Goal: Information Seeking & Learning: Learn about a topic

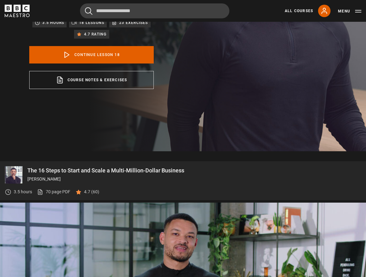
drag, startPoint x: 61, startPoint y: 176, endPoint x: 27, endPoint y: 180, distance: 33.6
click at [27, 180] on p "[PERSON_NAME]" at bounding box center [193, 179] width 333 height 7
copy p "[PERSON_NAME]"
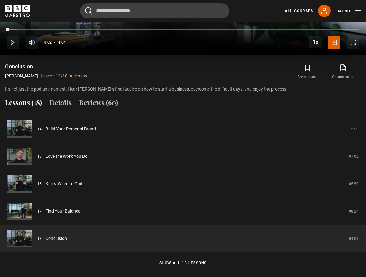
scroll to position [486, 0]
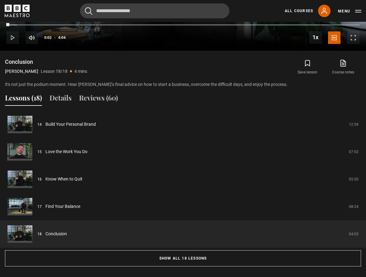
click at [23, 96] on button "Lessons (18)" at bounding box center [23, 99] width 37 height 13
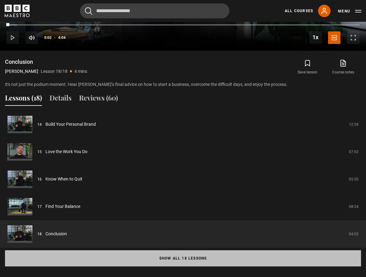
click at [175, 257] on button "Show all 18 lessons" at bounding box center [183, 258] width 356 height 16
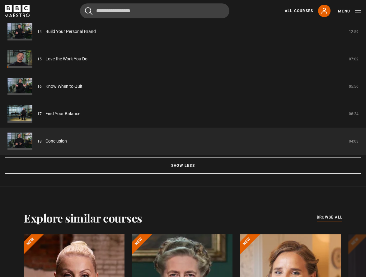
scroll to position [914, 0]
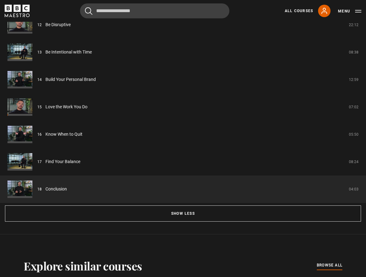
click at [17, 9] on icon "BBC Maestro" at bounding box center [17, 8] width 7 height 7
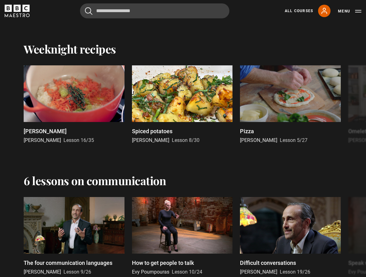
scroll to position [888, 0]
click at [268, 109] on div at bounding box center [290, 93] width 101 height 57
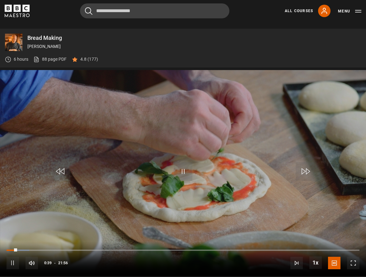
scroll to position [259, 0]
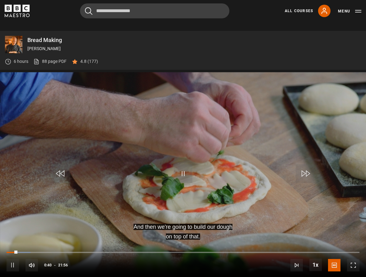
click at [52, 40] on p "Bread Making" at bounding box center [193, 40] width 333 height 6
click at [16, 45] on img at bounding box center [13, 44] width 17 height 17
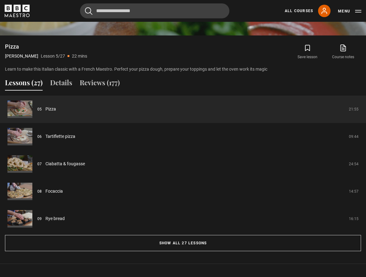
scroll to position [512, 0]
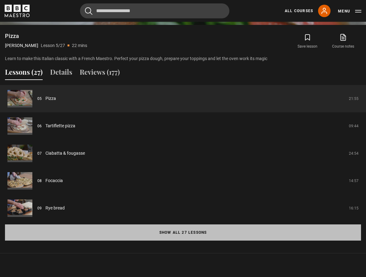
click at [186, 233] on button "Show all 27 lessons" at bounding box center [183, 232] width 356 height 16
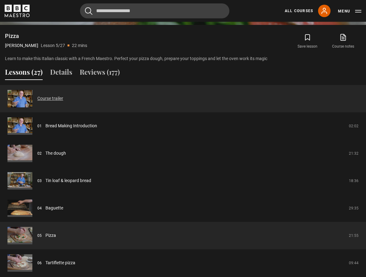
click at [53, 95] on link "Course trailer" at bounding box center [50, 98] width 26 height 7
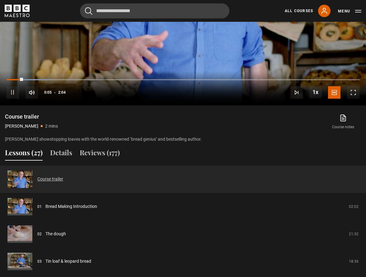
scroll to position [436, 0]
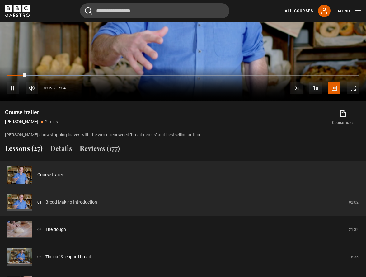
click at [58, 202] on link "Bread Making Introduction" at bounding box center [71, 202] width 52 height 7
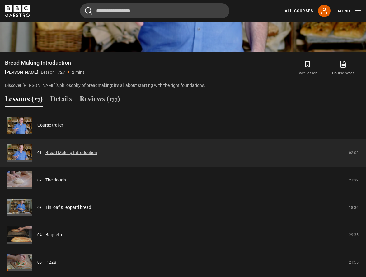
scroll to position [494, 0]
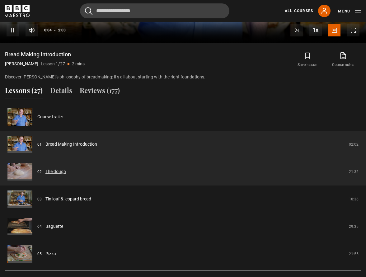
click at [59, 170] on link "The dough" at bounding box center [55, 171] width 21 height 7
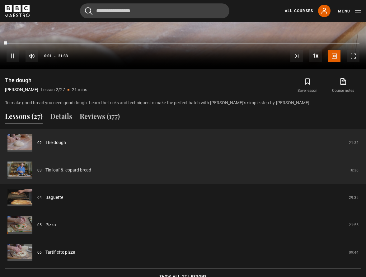
scroll to position [470, 0]
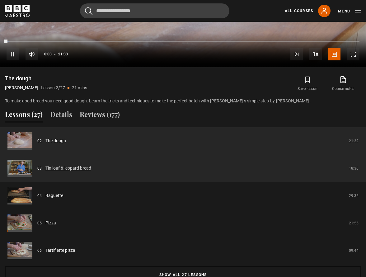
click at [75, 167] on link "Tin loaf & leopard bread" at bounding box center [68, 168] width 46 height 7
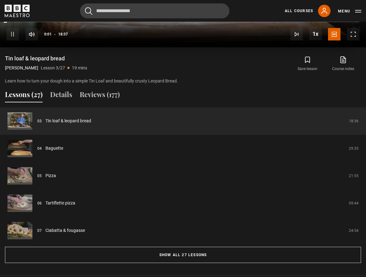
scroll to position [491, 0]
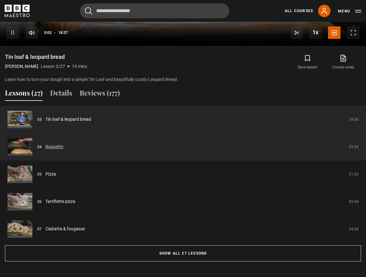
click at [53, 146] on link "Baguette" at bounding box center [54, 146] width 18 height 7
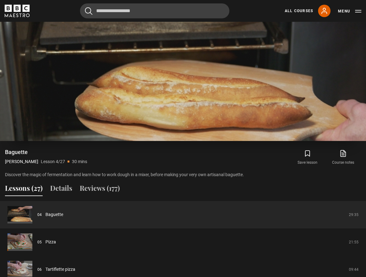
scroll to position [434, 0]
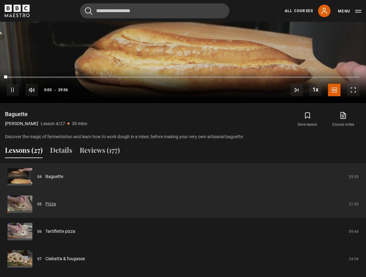
click at [50, 203] on link "Pizza" at bounding box center [50, 204] width 11 height 7
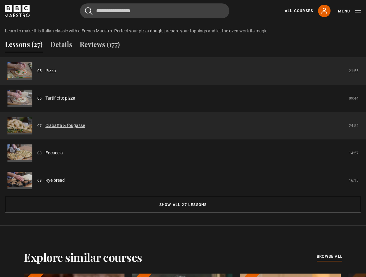
scroll to position [545, 0]
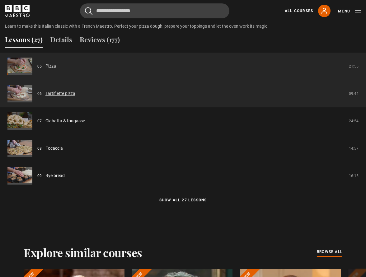
click at [57, 93] on link "Tartiflette pizza" at bounding box center [60, 93] width 30 height 7
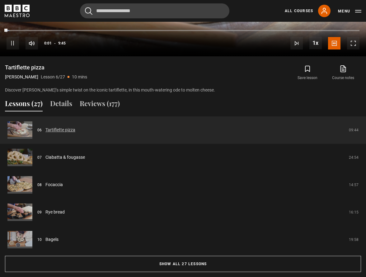
scroll to position [483, 0]
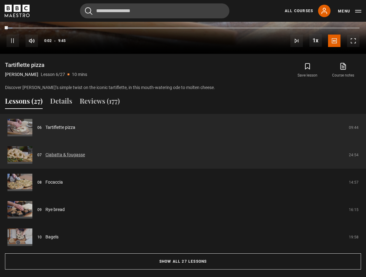
click at [68, 154] on link "Ciabatta & fougasse" at bounding box center [64, 154] width 39 height 7
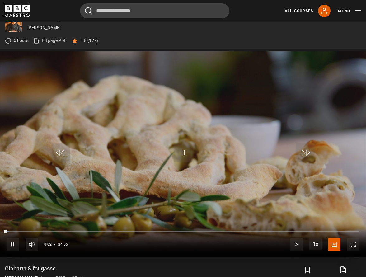
click at [183, 165] on button "Pause" at bounding box center [183, 153] width 22 height 28
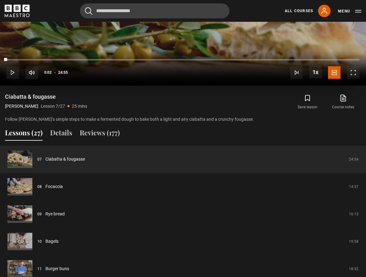
scroll to position [452, 0]
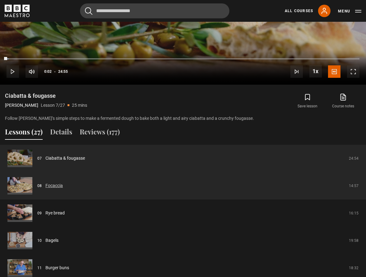
click at [56, 183] on link "Focaccia" at bounding box center [53, 185] width 17 height 7
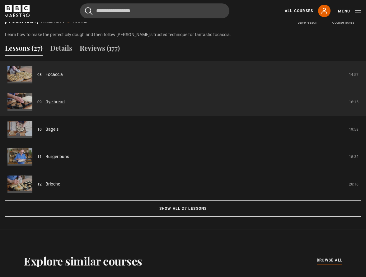
scroll to position [537, 0]
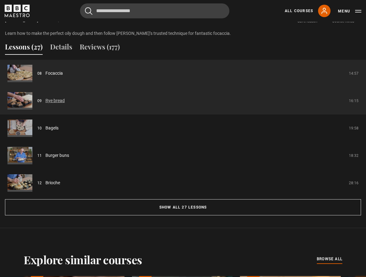
click at [58, 101] on link "Rye bread" at bounding box center [54, 100] width 19 height 7
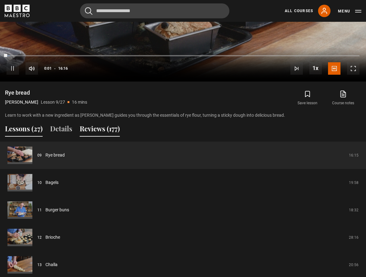
scroll to position [460, 0]
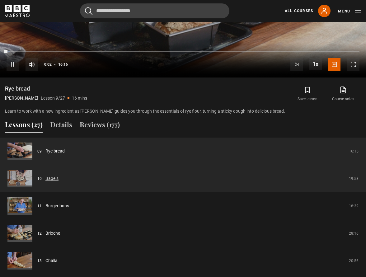
click at [52, 179] on link "Bagels" at bounding box center [51, 178] width 13 height 7
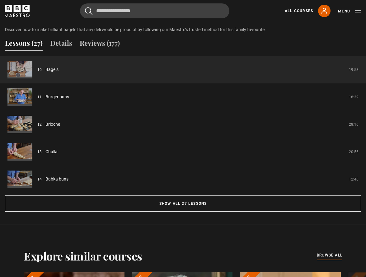
scroll to position [556, 0]
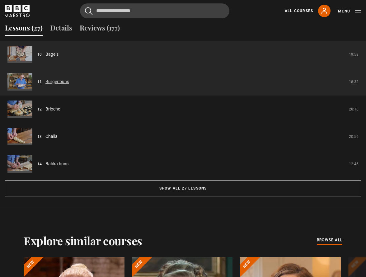
click at [63, 82] on link "Burger buns" at bounding box center [57, 81] width 24 height 7
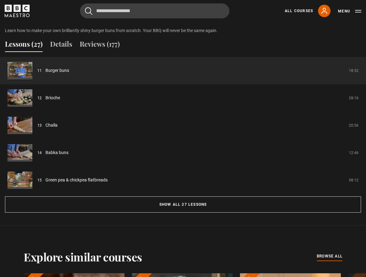
scroll to position [560, 0]
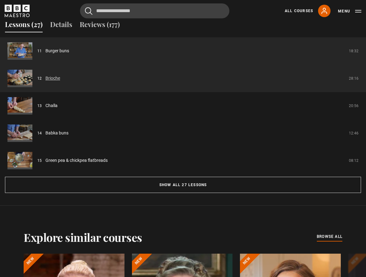
click at [51, 80] on link "Brioche" at bounding box center [52, 78] width 15 height 7
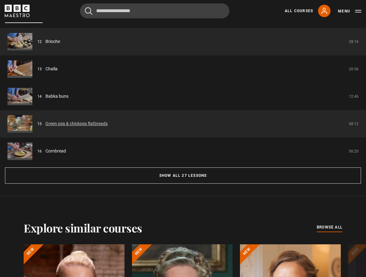
scroll to position [570, 0]
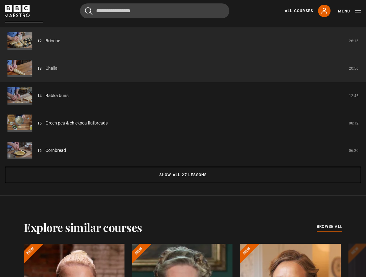
click at [50, 68] on link "Challa" at bounding box center [51, 68] width 12 height 7
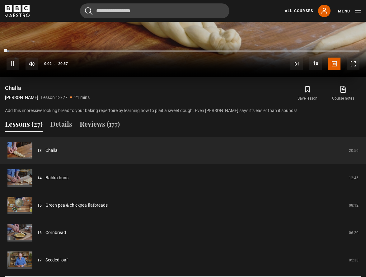
scroll to position [479, 0]
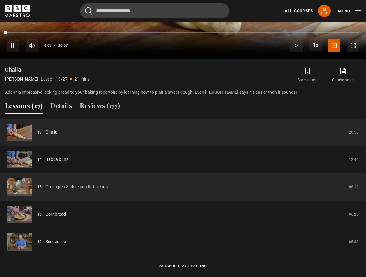
click at [55, 186] on link "Green pea & chickpea flatbreads" at bounding box center [76, 186] width 62 height 7
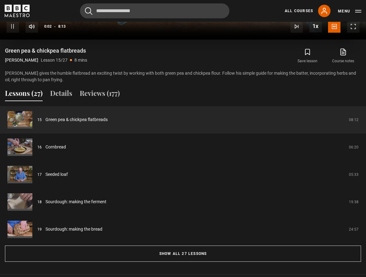
scroll to position [505, 0]
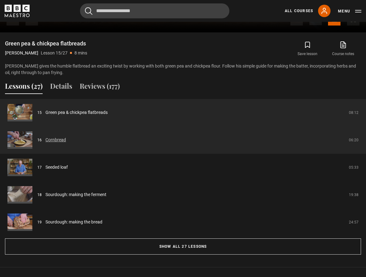
click at [56, 139] on link "Cornbread" at bounding box center [55, 140] width 21 height 7
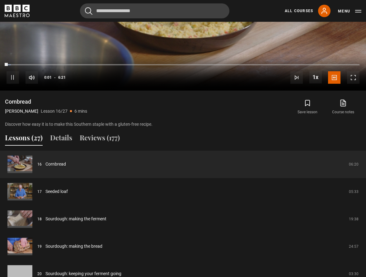
scroll to position [453, 0]
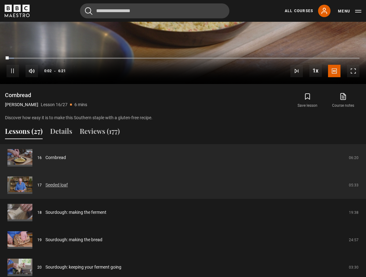
click at [57, 183] on link "Seeded loaf" at bounding box center [56, 185] width 22 height 7
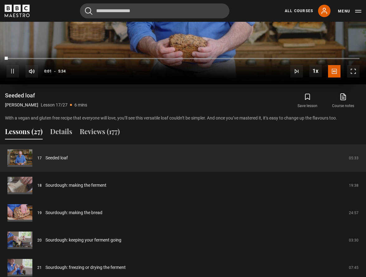
scroll to position [465, 0]
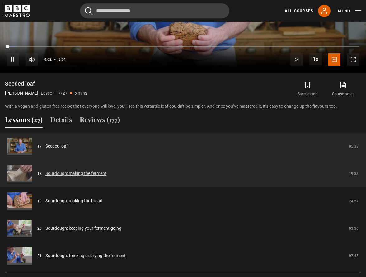
click at [75, 174] on link "Sourdough: making the ferment" at bounding box center [75, 173] width 61 height 7
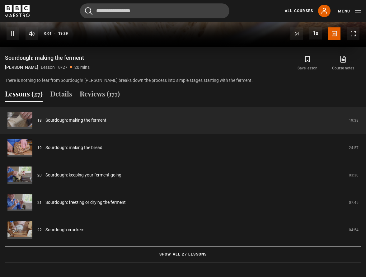
scroll to position [510, 0]
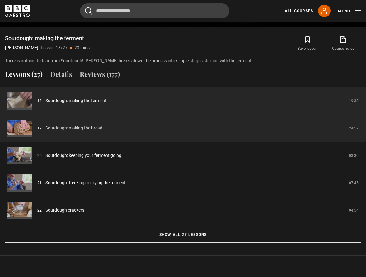
click at [85, 128] on link "Sourdough: making the bread" at bounding box center [73, 128] width 57 height 7
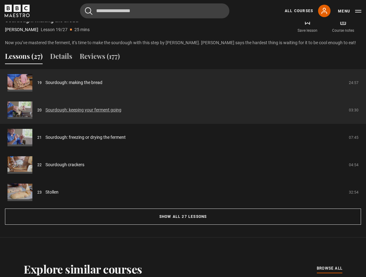
scroll to position [532, 0]
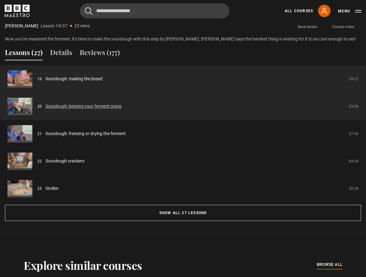
click at [103, 107] on link "Sourdough: keeping your ferment going" at bounding box center [83, 106] width 76 height 7
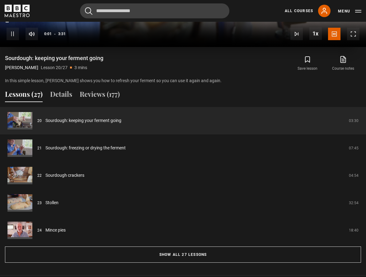
scroll to position [499, 0]
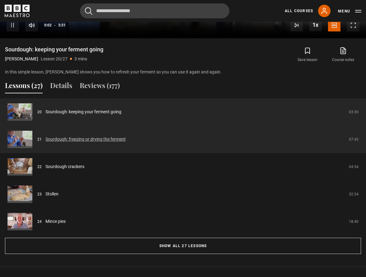
click at [96, 139] on link "Sourdough: freezing or drying the ferment" at bounding box center [85, 139] width 80 height 7
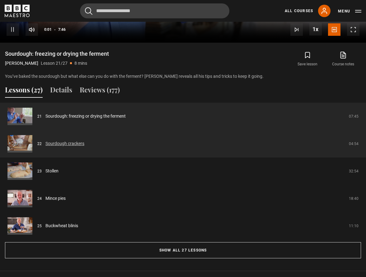
scroll to position [496, 0]
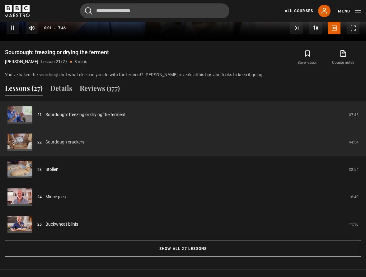
click at [70, 144] on link "Sourdough crackers" at bounding box center [64, 142] width 39 height 7
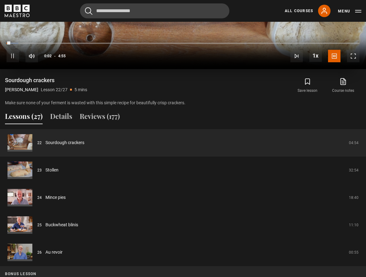
scroll to position [475, 0]
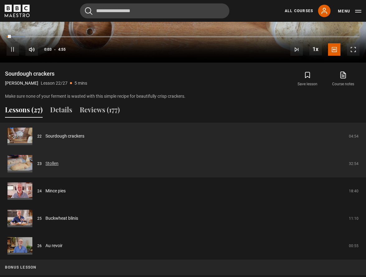
click at [55, 164] on link "Stollen" at bounding box center [51, 163] width 13 height 7
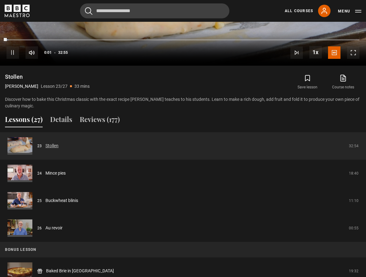
scroll to position [483, 0]
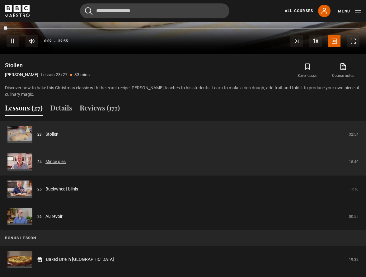
click at [59, 160] on link "Mince pies" at bounding box center [55, 161] width 20 height 7
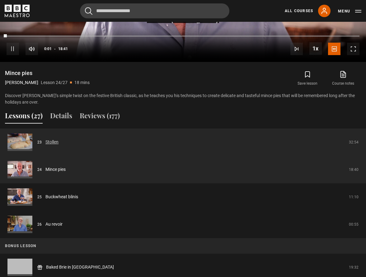
scroll to position [477, 0]
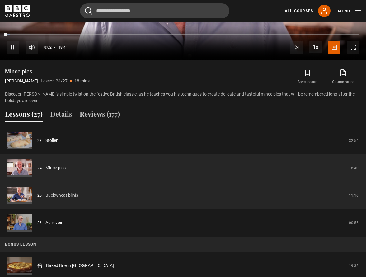
click at [56, 195] on link "Buckwheat blinis" at bounding box center [61, 195] width 33 height 7
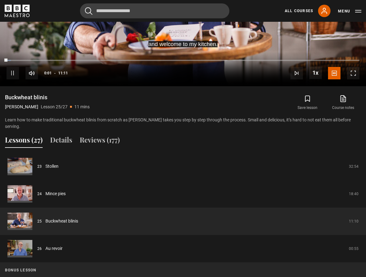
scroll to position [452, 0]
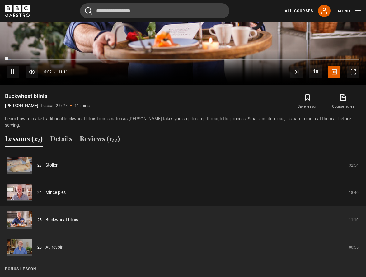
click at [51, 244] on link "Au revoir" at bounding box center [53, 247] width 17 height 7
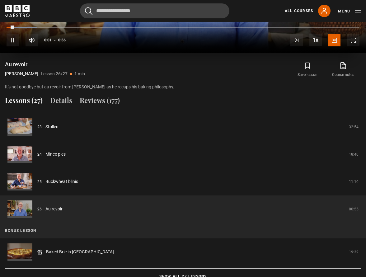
scroll to position [494, 0]
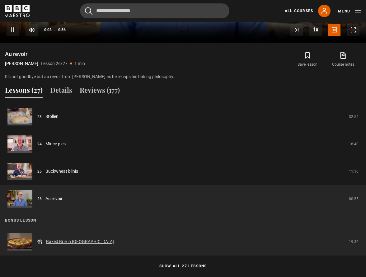
click at [74, 241] on link "Baked Brie in [GEOGRAPHIC_DATA]" at bounding box center [80, 241] width 68 height 7
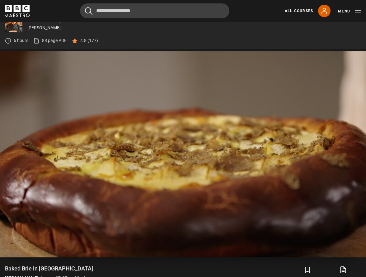
click at [203, 139] on video "Video Player" at bounding box center [183, 154] width 366 height 206
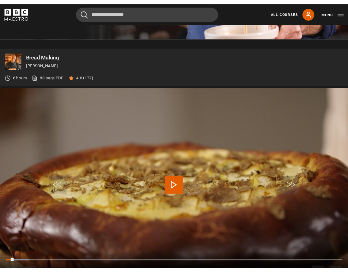
scroll to position [219, 0]
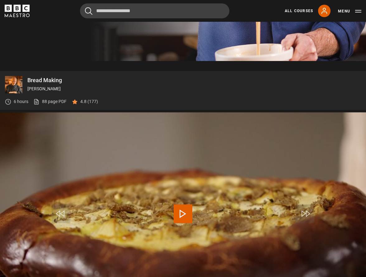
drag, startPoint x: 67, startPoint y: 81, endPoint x: 28, endPoint y: 80, distance: 39.5
click at [28, 80] on p "Bread Making" at bounding box center [193, 80] width 333 height 6
copy p "Bread Making"
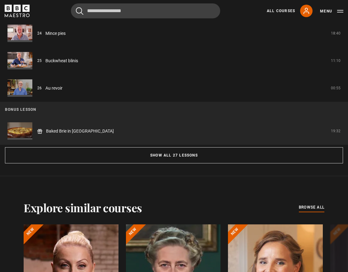
scroll to position [609, 0]
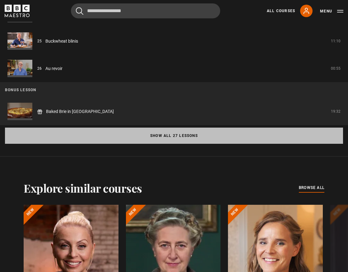
click at [160, 134] on button "Show all 27 lessons" at bounding box center [174, 136] width 338 height 16
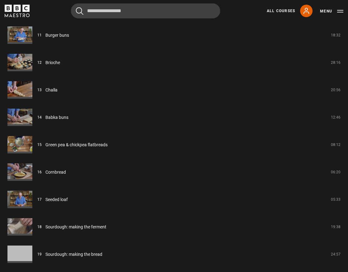
scroll to position [870, 0]
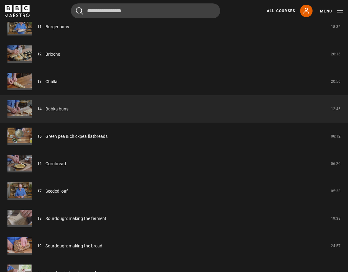
click at [56, 110] on link "Babka buns" at bounding box center [56, 109] width 23 height 7
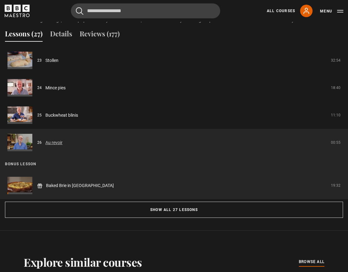
scroll to position [540, 0]
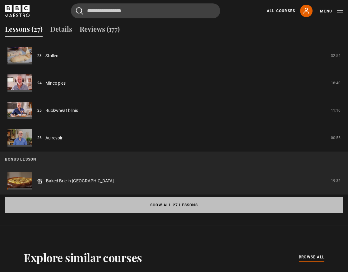
click at [179, 209] on button "Show all 27 lessons" at bounding box center [174, 205] width 338 height 16
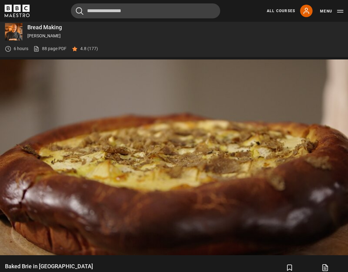
scroll to position [258, 0]
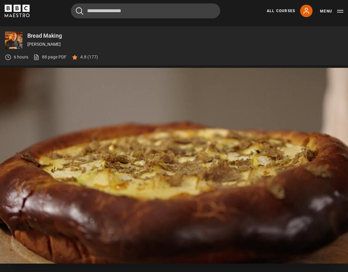
click at [182, 115] on video "Video Player" at bounding box center [174, 166] width 348 height 196
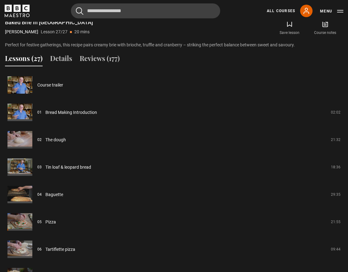
scroll to position [493, 0]
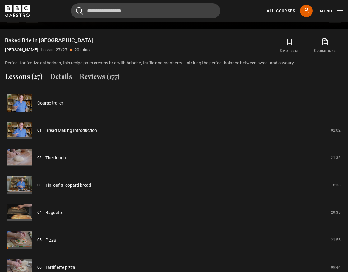
click at [23, 11] on icon "BBC Maestro" at bounding box center [25, 8] width 7 height 7
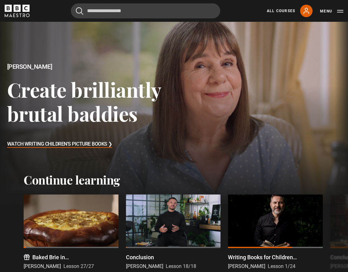
scroll to position [15, 0]
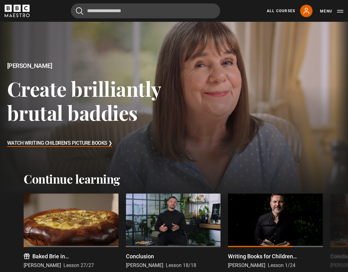
click at [205, 141] on div at bounding box center [174, 105] width 357 height 201
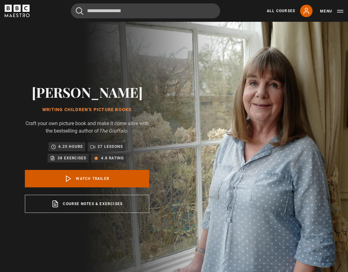
click at [82, 178] on link "Watch Trailer" at bounding box center [87, 178] width 124 height 17
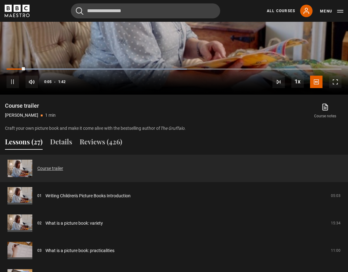
scroll to position [428, 0]
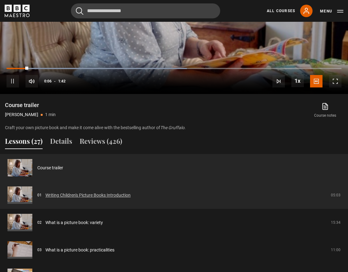
click at [59, 196] on link "Writing Children's Picture Books Introduction" at bounding box center [87, 195] width 85 height 7
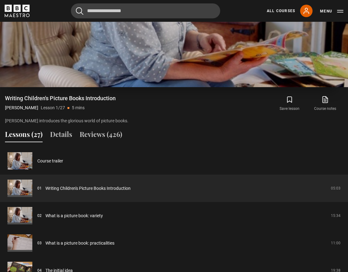
scroll to position [470, 0]
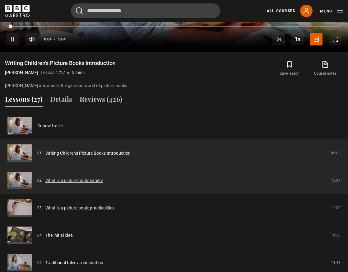
click at [75, 181] on link "What is a picture book: variety" at bounding box center [74, 180] width 58 height 7
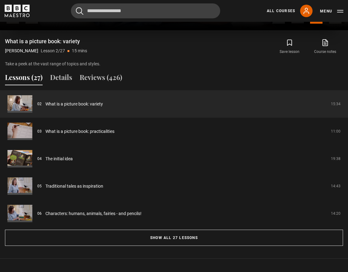
scroll to position [496, 0]
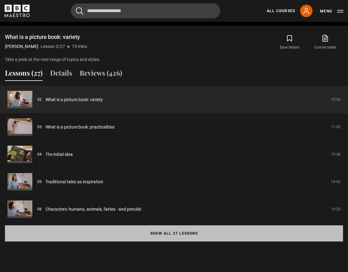
click at [148, 233] on button "Show all 27 lessons" at bounding box center [174, 233] width 338 height 16
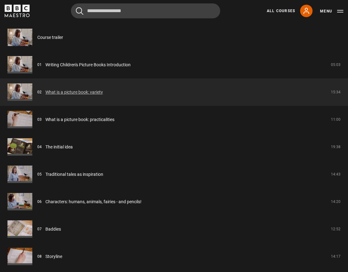
scroll to position [569, 0]
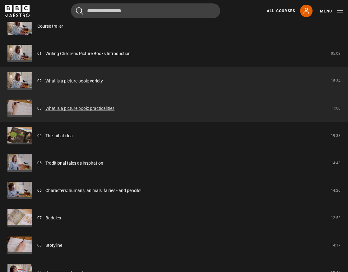
click at [84, 109] on link "What is a picture book: practicalities" at bounding box center [79, 108] width 69 height 7
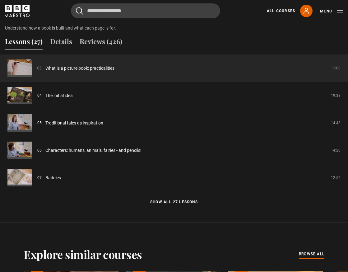
scroll to position [530, 0]
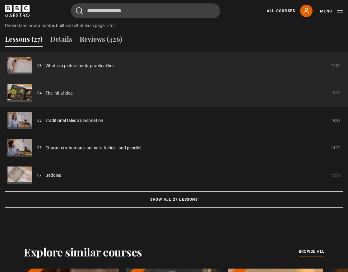
click at [60, 92] on link "The initial idea" at bounding box center [58, 93] width 27 height 7
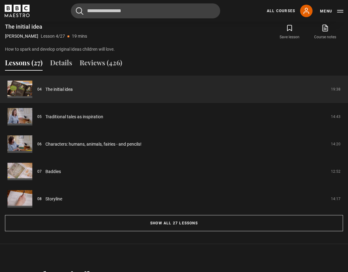
scroll to position [510, 0]
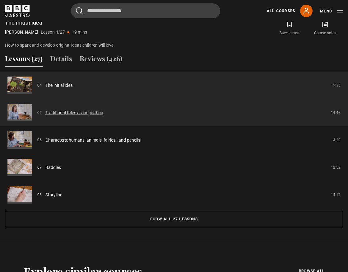
click at [95, 113] on link "Traditional tales as inspiration" at bounding box center [74, 112] width 58 height 7
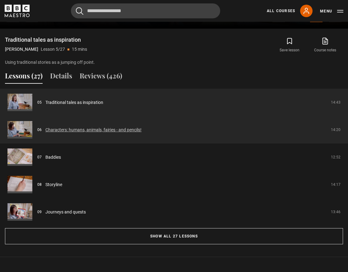
scroll to position [494, 0]
click at [89, 129] on link "Characters: humans, animals, fairies - and pencils!" at bounding box center [93, 129] width 96 height 7
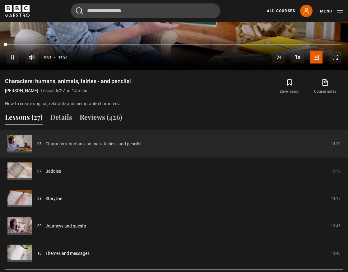
scroll to position [453, 0]
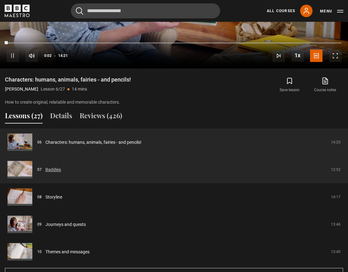
click at [48, 171] on link "Baddies" at bounding box center [53, 169] width 16 height 7
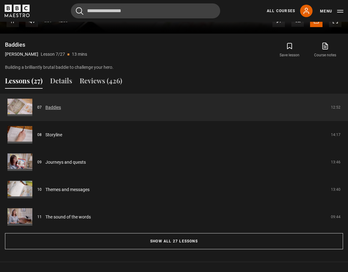
scroll to position [490, 0]
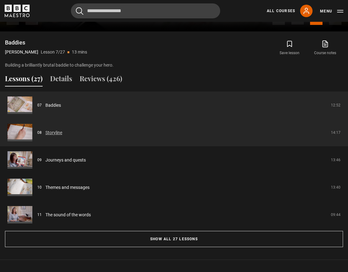
click at [54, 132] on link "Storyline" at bounding box center [53, 132] width 17 height 7
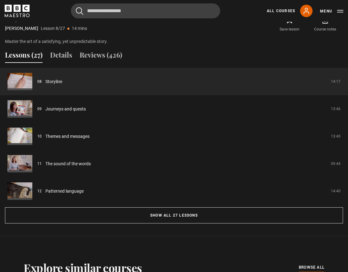
scroll to position [544, 0]
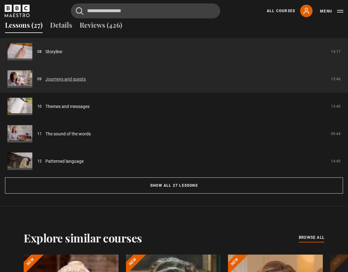
click at [64, 78] on link "Journeys and quests" at bounding box center [65, 79] width 40 height 7
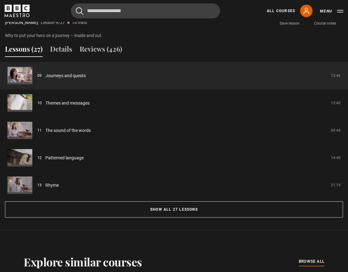
scroll to position [524, 0]
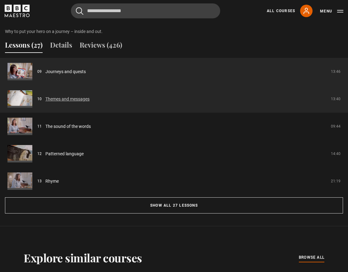
click at [69, 99] on link "Themes and messages" at bounding box center [67, 99] width 44 height 7
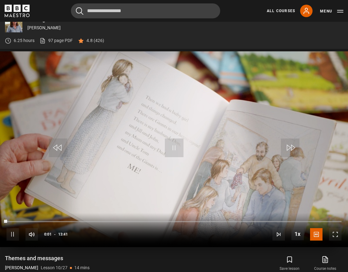
click at [150, 153] on video "Video Player" at bounding box center [174, 149] width 348 height 196
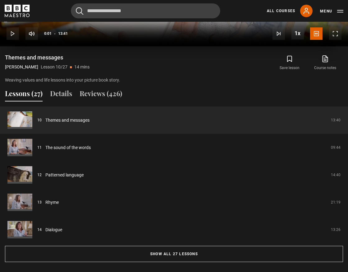
scroll to position [514, 0]
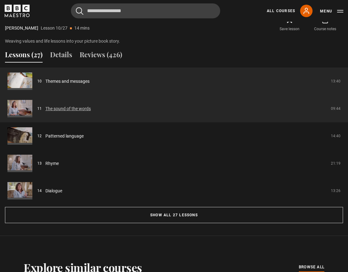
click at [79, 109] on link "The sound of the words" at bounding box center [67, 108] width 45 height 7
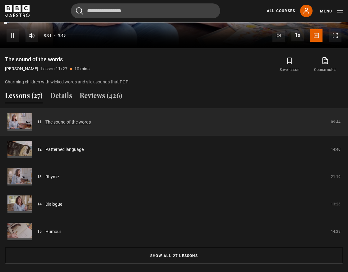
scroll to position [478, 0]
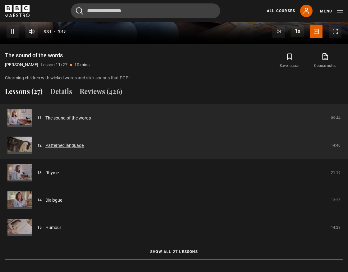
click at [72, 146] on link "Patterned language" at bounding box center [64, 145] width 38 height 7
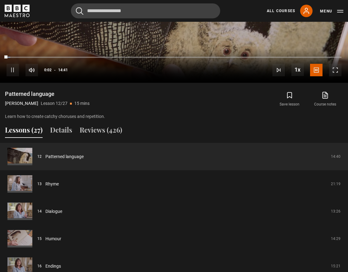
scroll to position [442, 0]
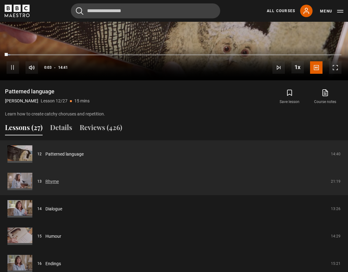
click at [49, 183] on link "Rhyme" at bounding box center [51, 181] width 13 height 7
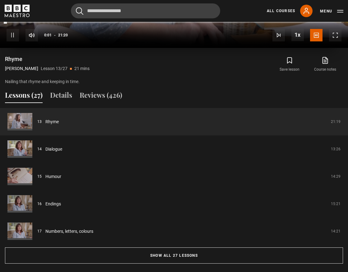
scroll to position [480, 0]
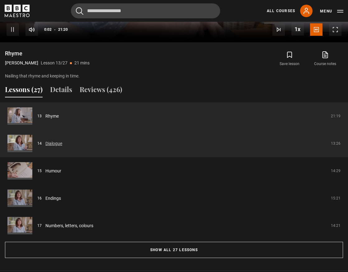
click at [53, 142] on link "Dialogue" at bounding box center [53, 143] width 17 height 7
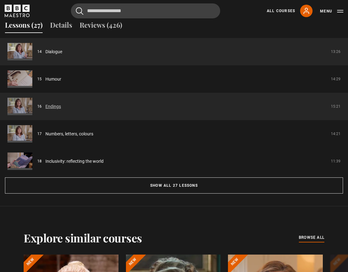
scroll to position [545, 0]
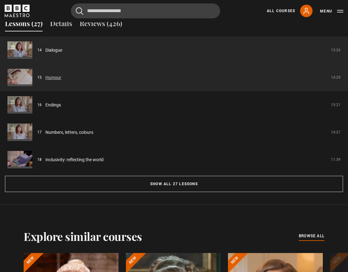
click at [53, 77] on link "Humour" at bounding box center [53, 77] width 16 height 7
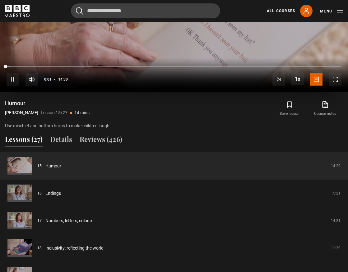
scroll to position [452, 0]
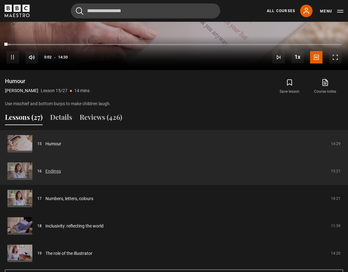
click at [51, 170] on link "Endings" at bounding box center [53, 171] width 16 height 7
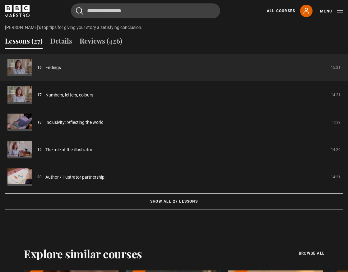
scroll to position [543, 0]
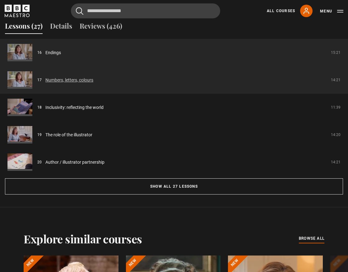
click at [80, 81] on link "Numbers, letters, colours" at bounding box center [69, 80] width 48 height 7
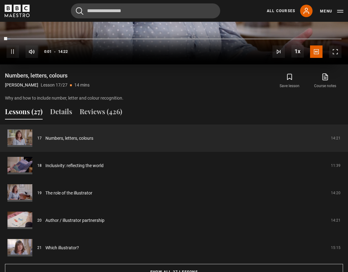
scroll to position [472, 0]
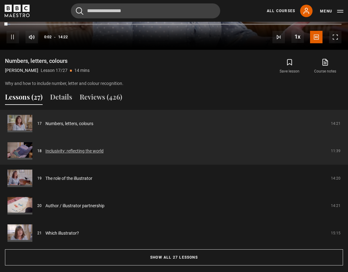
click at [85, 152] on link "Inclusivity: reflecting the world" at bounding box center [74, 151] width 58 height 7
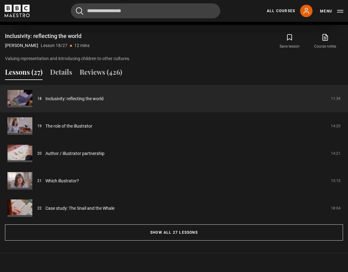
scroll to position [507, 0]
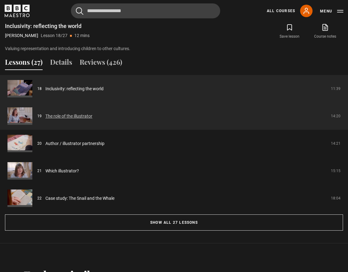
click at [75, 116] on link "The role of the illustrator" at bounding box center [68, 116] width 47 height 7
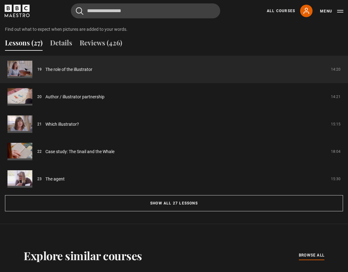
scroll to position [535, 0]
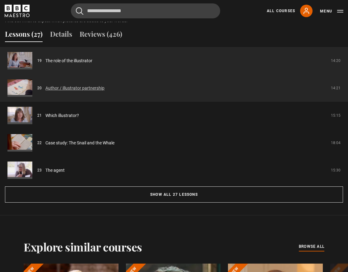
click at [87, 91] on link "Author / illustrator partnership" at bounding box center [74, 88] width 59 height 7
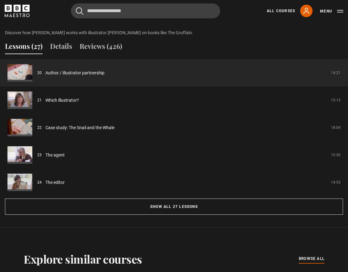
scroll to position [533, 0]
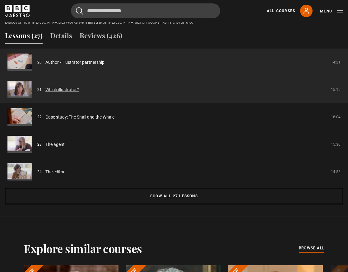
click at [66, 90] on link "Which illustrator?" at bounding box center [62, 89] width 34 height 7
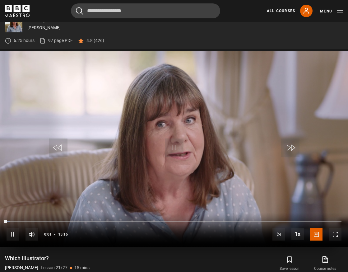
click at [160, 156] on video "Video Player" at bounding box center [174, 149] width 348 height 196
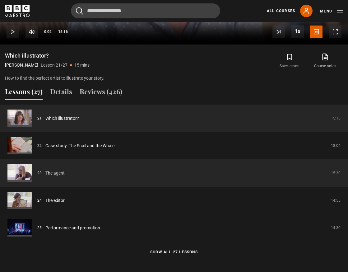
scroll to position [481, 0]
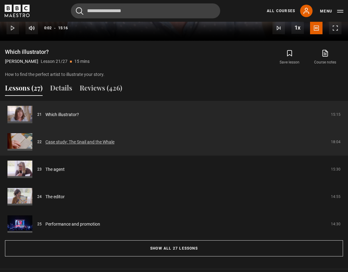
click at [101, 143] on link "Case study: The Snail and the Whale" at bounding box center [79, 142] width 69 height 7
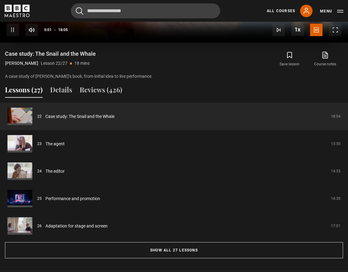
scroll to position [485, 0]
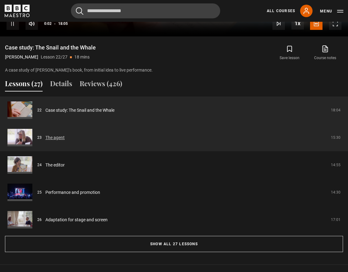
click at [53, 137] on link "The agent" at bounding box center [54, 137] width 19 height 7
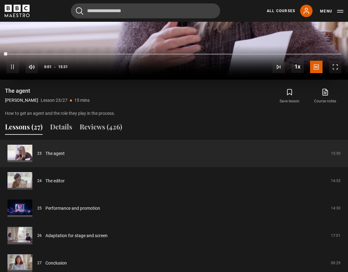
scroll to position [474, 0]
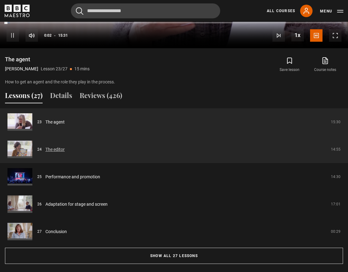
click at [49, 149] on link "The editor" at bounding box center [54, 149] width 19 height 7
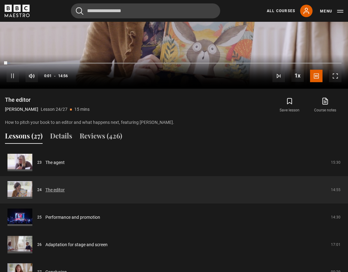
scroll to position [434, 0]
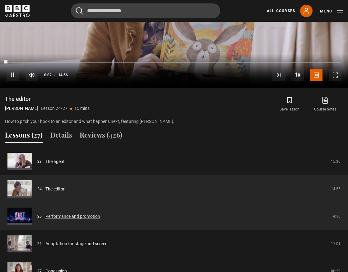
click at [57, 218] on link "Performance and promotion" at bounding box center [72, 216] width 55 height 7
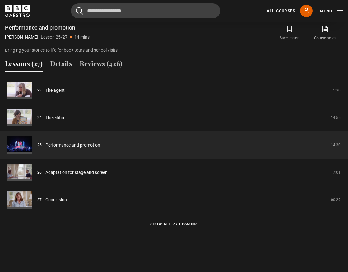
scroll to position [544, 0]
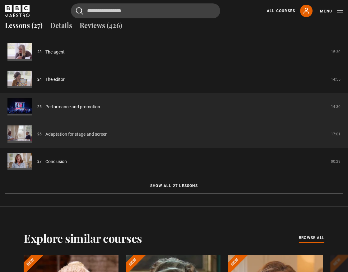
click at [79, 134] on link "Adaptation for stage and screen" at bounding box center [76, 134] width 62 height 7
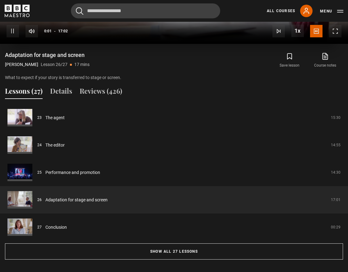
scroll to position [478, 0]
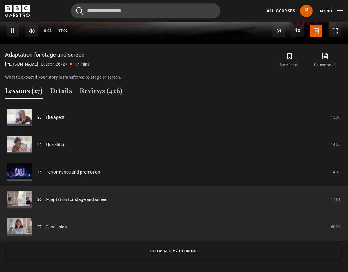
click at [54, 227] on link "Conclusion" at bounding box center [55, 227] width 21 height 7
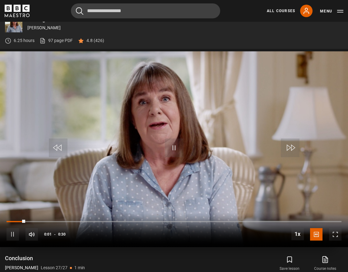
click at [200, 137] on video "Video Player" at bounding box center [174, 149] width 348 height 196
click at [22, 9] on icon "BBC Maestro" at bounding box center [17, 11] width 25 height 12
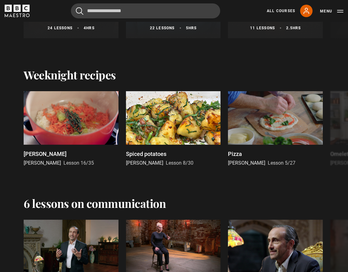
scroll to position [839, 0]
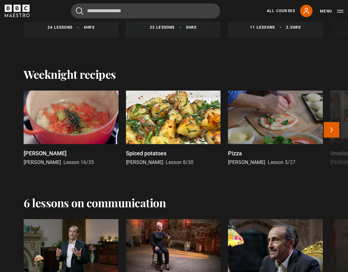
click at [66, 121] on div at bounding box center [71, 116] width 95 height 53
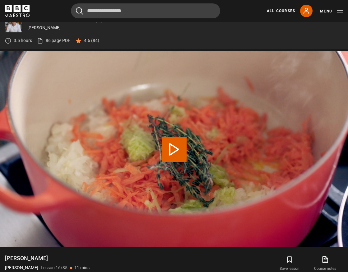
click at [53, 28] on p "[PERSON_NAME]" at bounding box center [185, 28] width 316 height 7
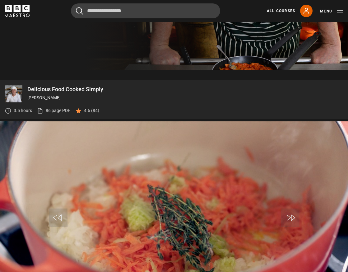
scroll to position [196, 0]
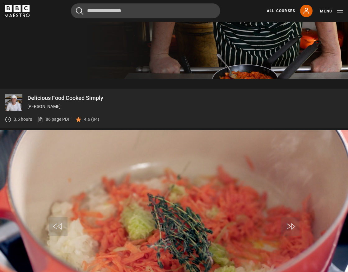
click at [49, 99] on p "Delicious Food Cooked Simply" at bounding box center [185, 98] width 316 height 6
click at [16, 100] on img at bounding box center [13, 102] width 17 height 17
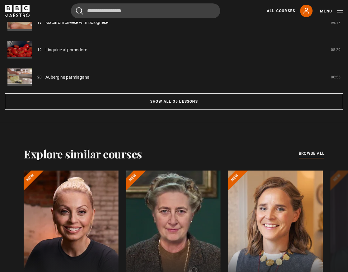
scroll to position [637, 0]
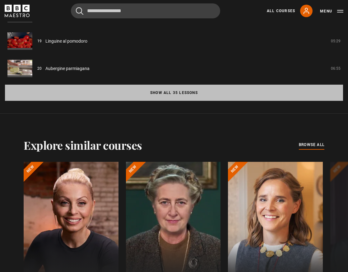
click at [167, 94] on button "Show all 35 lessons" at bounding box center [174, 93] width 338 height 16
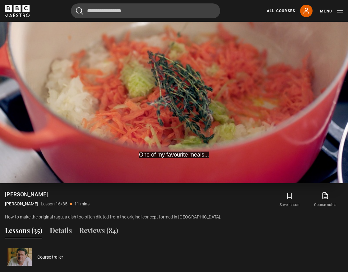
scroll to position [318, 0]
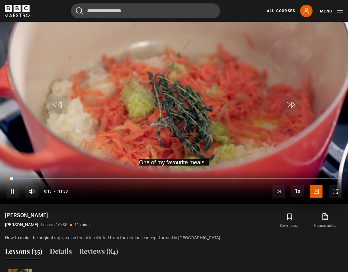
click at [180, 96] on span "Video Player" at bounding box center [174, 104] width 19 height 19
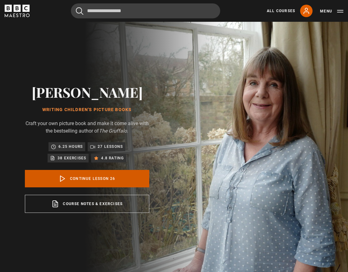
click at [104, 178] on link "Continue lesson 26" at bounding box center [87, 178] width 124 height 17
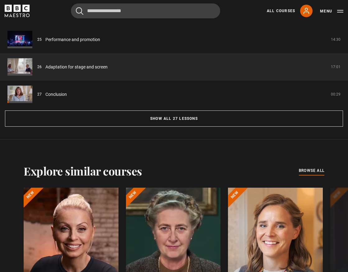
scroll to position [615, 0]
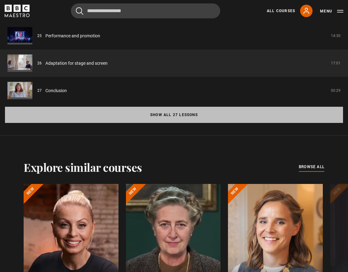
click at [177, 112] on button "Show all 27 lessons" at bounding box center [174, 115] width 338 height 16
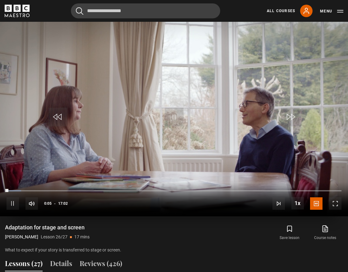
click at [173, 104] on button "Pause" at bounding box center [174, 117] width 22 height 28
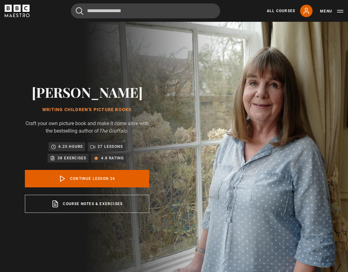
scroll to position [0, 0]
click at [21, 5] on icon "BBC Maestro" at bounding box center [17, 8] width 7 height 7
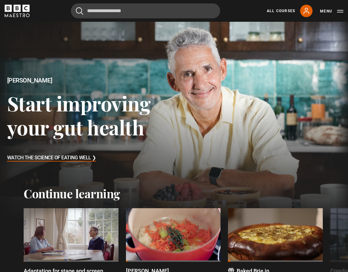
click at [190, 100] on div at bounding box center [174, 119] width 357 height 201
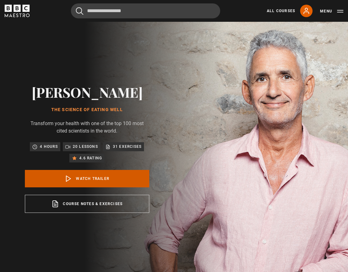
click at [97, 185] on link "Watch Trailer" at bounding box center [87, 178] width 124 height 17
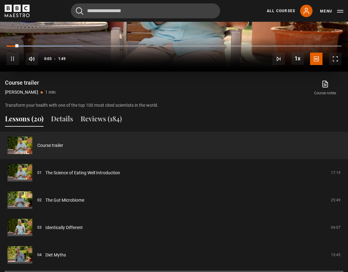
scroll to position [452, 0]
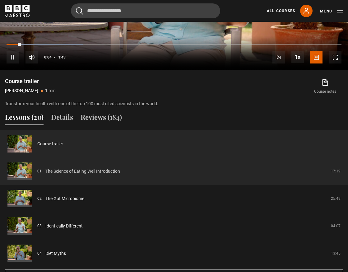
click at [93, 172] on link "The Science of Eating Well Introduction" at bounding box center [82, 171] width 75 height 7
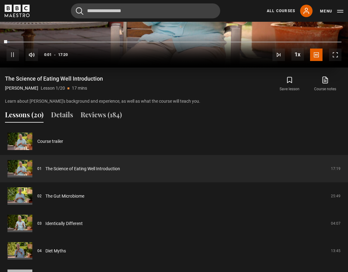
scroll to position [464, 0]
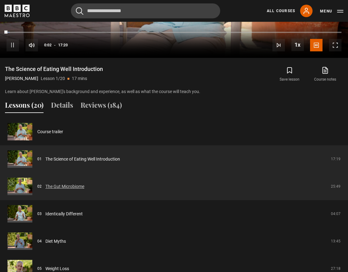
click at [66, 187] on link "The Gut Microbiome" at bounding box center [64, 186] width 39 height 7
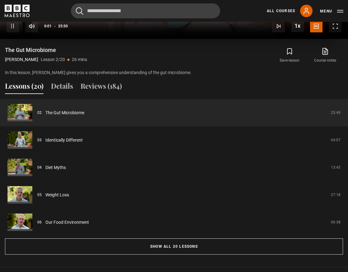
scroll to position [495, 0]
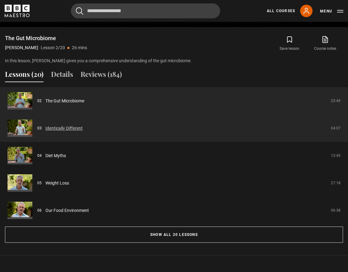
click at [65, 128] on link "Identically Different" at bounding box center [63, 128] width 37 height 7
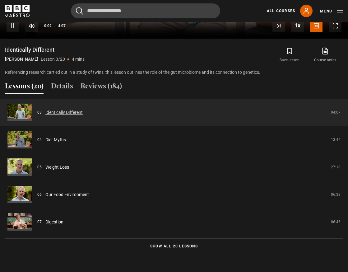
scroll to position [484, 0]
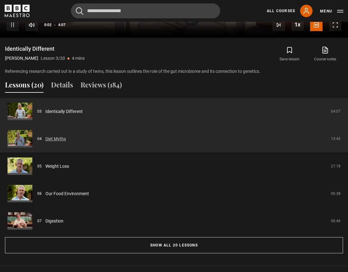
click at [58, 139] on link "Diet Myths" at bounding box center [55, 139] width 21 height 7
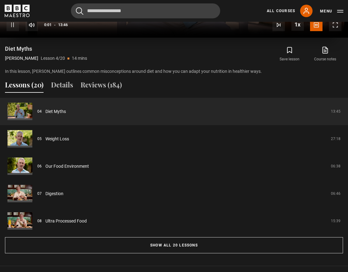
scroll to position [516, 0]
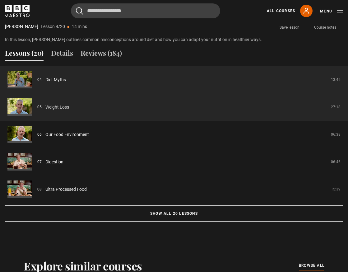
click at [55, 106] on link "Weight Loss" at bounding box center [57, 107] width 24 height 7
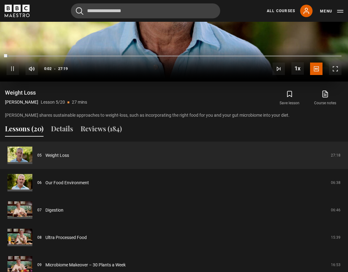
scroll to position [463, 0]
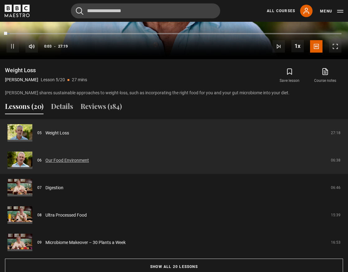
click at [70, 160] on link "Our Food Environment" at bounding box center [67, 160] width 44 height 7
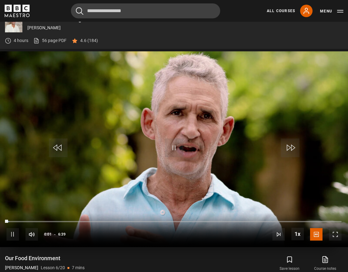
click at [173, 150] on span "Video Player" at bounding box center [174, 147] width 19 height 19
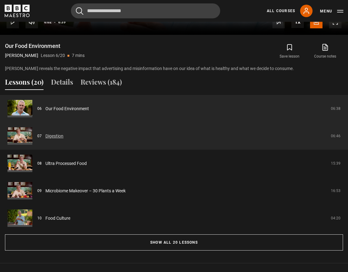
scroll to position [500, 0]
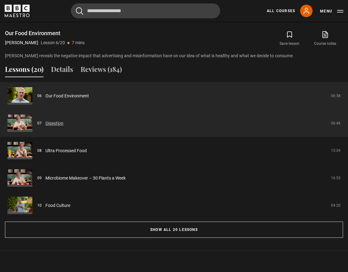
click at [55, 123] on link "Digestion" at bounding box center [54, 123] width 18 height 7
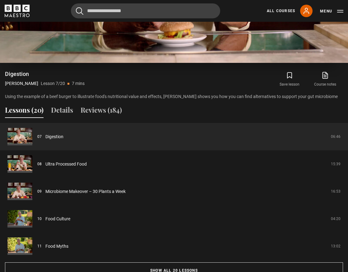
scroll to position [461, 0]
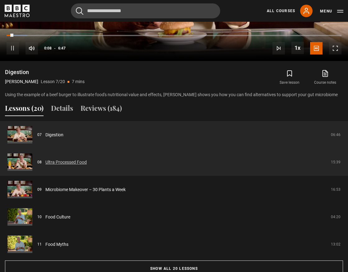
click at [66, 161] on link "Ultra Processed Food" at bounding box center [65, 162] width 41 height 7
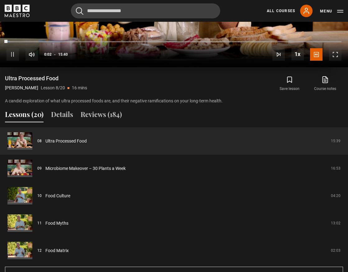
scroll to position [466, 0]
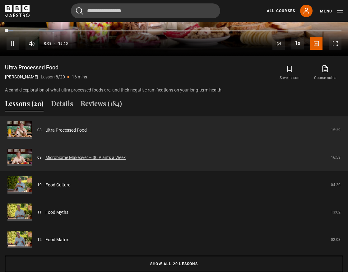
click at [76, 158] on link "Microbiome Makeover – 30 Plants a Week" at bounding box center [85, 157] width 80 height 7
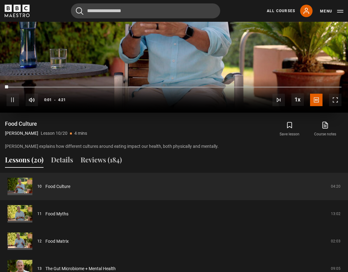
scroll to position [427, 0]
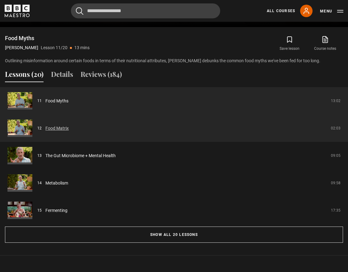
scroll to position [499, 0]
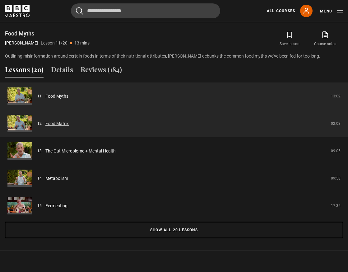
click at [61, 123] on link "Food Matrix" at bounding box center [56, 123] width 23 height 7
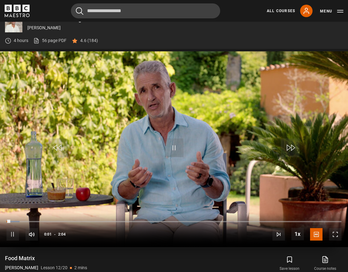
scroll to position [341, 0]
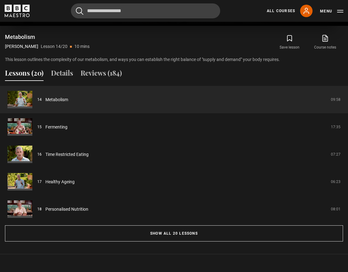
scroll to position [501, 0]
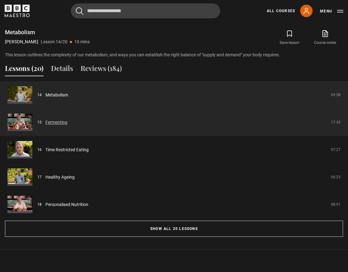
click at [56, 121] on link "Fermenting" at bounding box center [56, 122] width 22 height 7
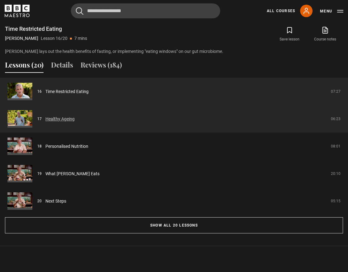
scroll to position [505, 0]
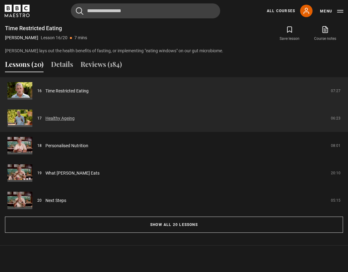
click at [65, 119] on link "Healthy Ageing" at bounding box center [59, 118] width 29 height 7
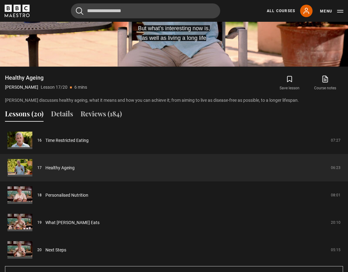
scroll to position [456, 0]
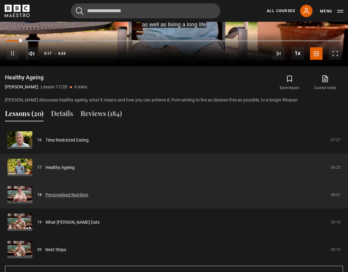
click at [64, 195] on link "Personalised Nutrition" at bounding box center [66, 195] width 43 height 7
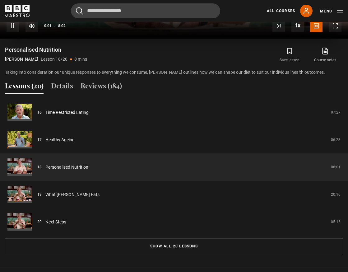
scroll to position [484, 0]
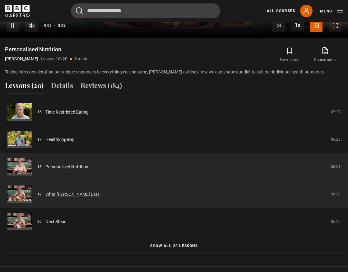
click at [63, 194] on link "What [PERSON_NAME] Eats" at bounding box center [72, 194] width 54 height 7
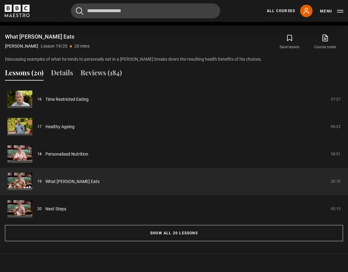
scroll to position [522, 0]
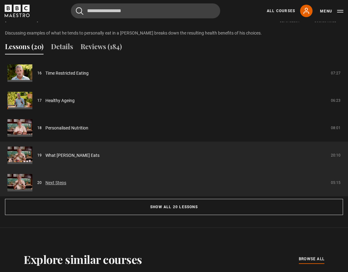
click at [53, 183] on link "Next Steps" at bounding box center [55, 182] width 21 height 7
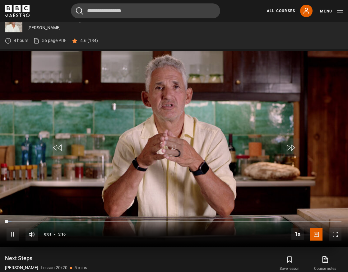
click at [173, 138] on span "Video Player" at bounding box center [174, 147] width 19 height 19
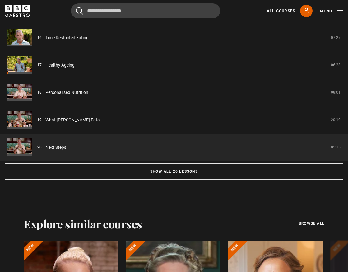
scroll to position [573, 0]
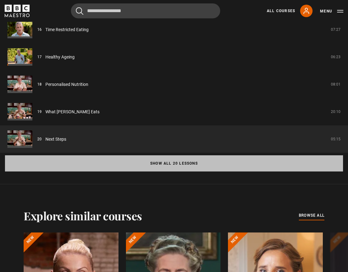
click at [168, 157] on button "Show all 20 lessons" at bounding box center [174, 163] width 338 height 16
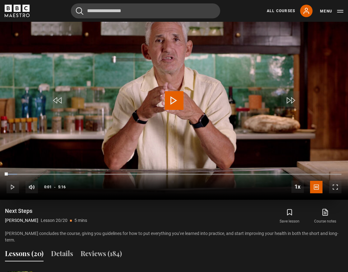
scroll to position [253, 0]
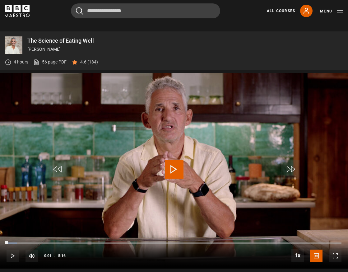
click at [19, 12] on icon "BBC Maestro" at bounding box center [17, 8] width 7 height 7
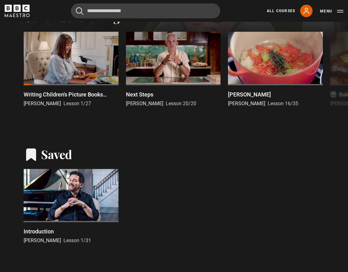
scroll to position [178, 0]
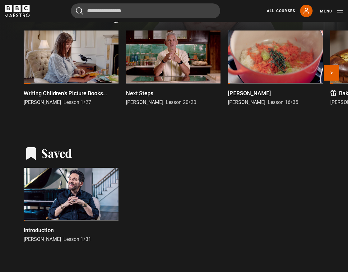
click at [260, 64] on div at bounding box center [275, 56] width 95 height 53
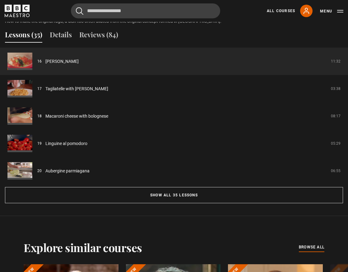
scroll to position [549, 0]
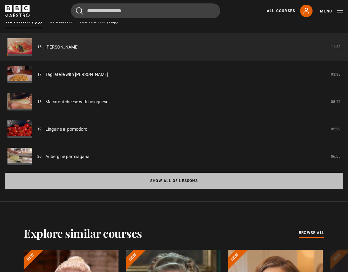
click at [168, 176] on button "Show all 35 lessons" at bounding box center [174, 181] width 338 height 16
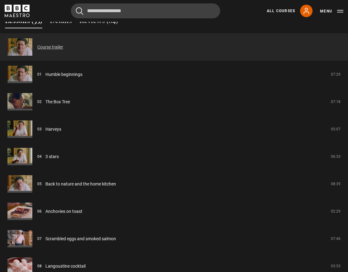
click at [51, 48] on link "Course trailer" at bounding box center [50, 47] width 26 height 7
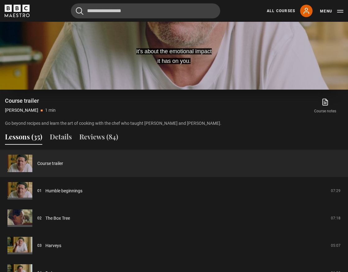
scroll to position [433, 0]
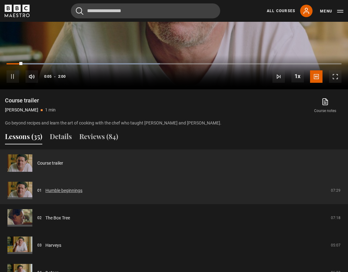
click at [68, 191] on link "Humble beginnings" at bounding box center [63, 190] width 37 height 7
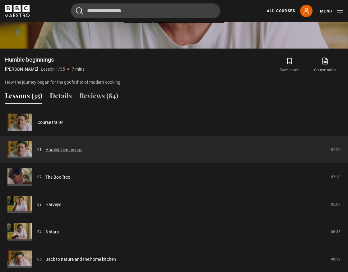
scroll to position [474, 0]
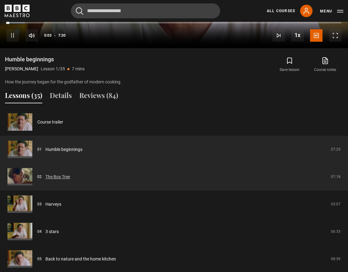
click at [62, 177] on link "The Box Tree" at bounding box center [57, 177] width 25 height 7
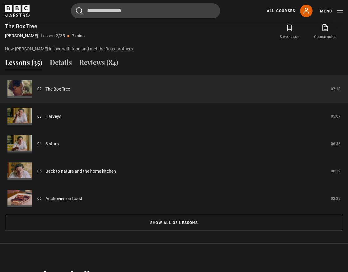
scroll to position [507, 0]
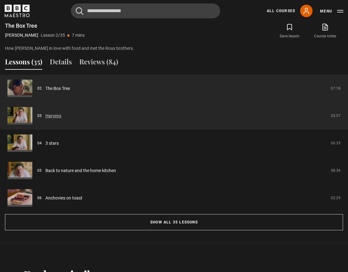
click at [52, 116] on link "Harveys" at bounding box center [53, 116] width 16 height 7
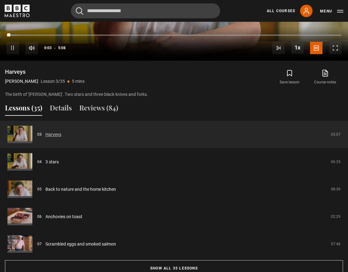
scroll to position [462, 0]
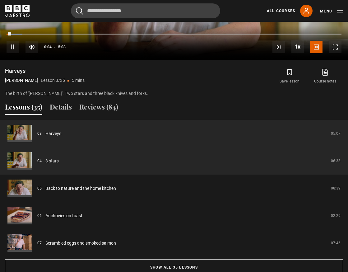
click at [52, 161] on link "3 stars" at bounding box center [51, 161] width 13 height 7
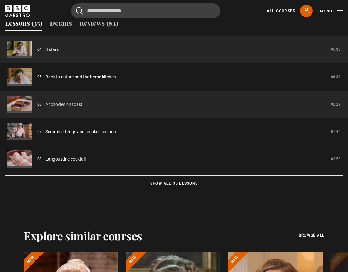
scroll to position [545, 0]
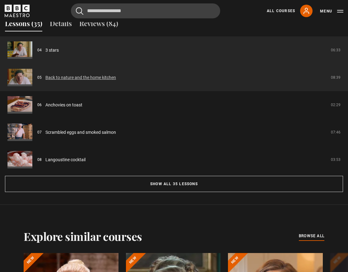
click at [70, 76] on link "Back to nature and the home kitchen" at bounding box center [80, 77] width 71 height 7
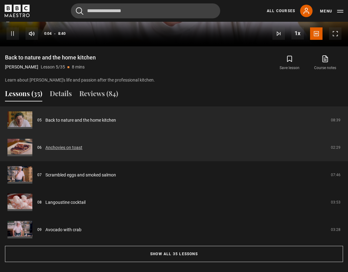
scroll to position [478, 0]
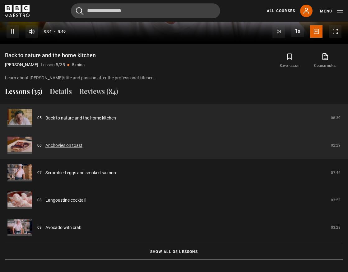
click at [63, 146] on link "Anchovies on toast" at bounding box center [63, 145] width 37 height 7
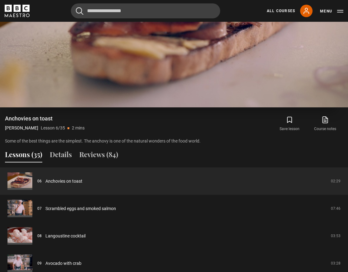
scroll to position [415, 0]
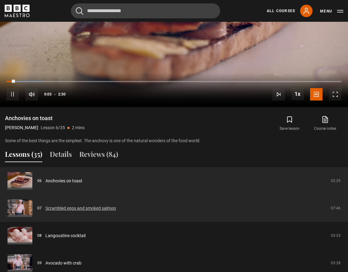
click at [76, 206] on link "Scrambled eggs and smoked salmon" at bounding box center [80, 208] width 71 height 7
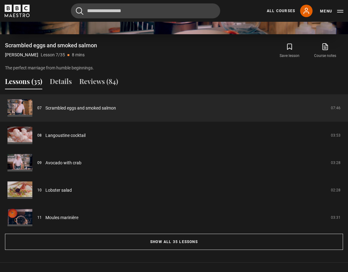
scroll to position [489, 0]
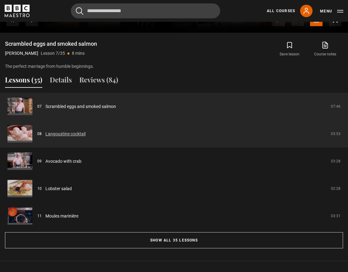
click at [68, 132] on link "Langoustine cocktail" at bounding box center [65, 134] width 40 height 7
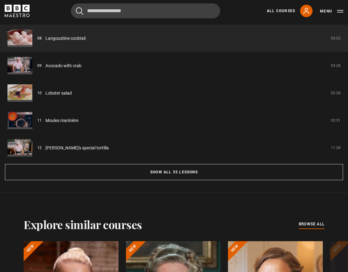
scroll to position [559, 0]
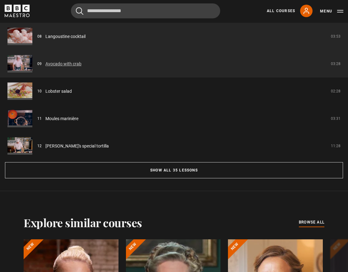
click at [66, 63] on link "Avocado with crab" at bounding box center [63, 64] width 36 height 7
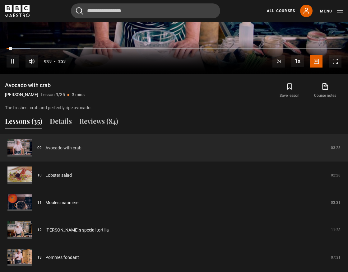
scroll to position [449, 0]
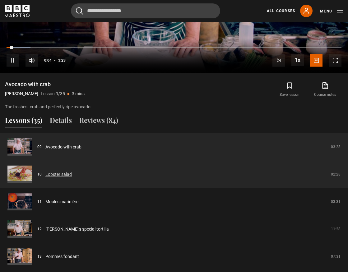
click at [59, 176] on link "Lobster salad" at bounding box center [58, 174] width 26 height 7
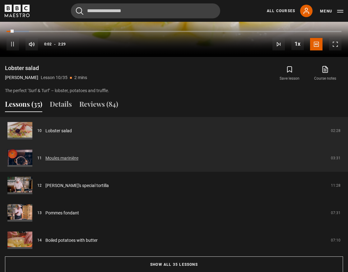
scroll to position [465, 0]
click at [62, 156] on link "Moules marinière" at bounding box center [61, 158] width 33 height 7
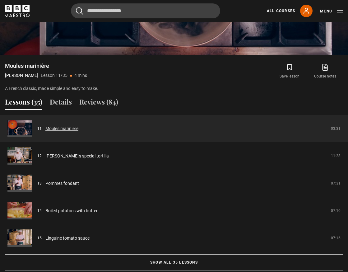
scroll to position [470, 0]
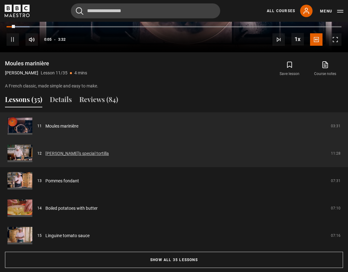
click at [64, 153] on link "[PERSON_NAME]'s special tortilla" at bounding box center [76, 153] width 63 height 7
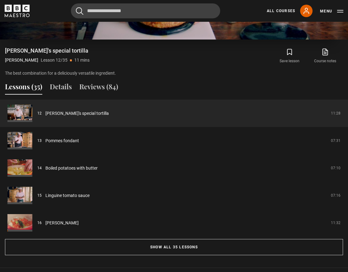
scroll to position [496, 0]
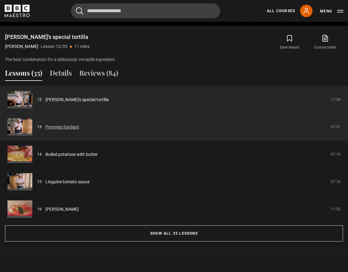
click at [62, 128] on link "Pommes fondant" at bounding box center [62, 127] width 34 height 7
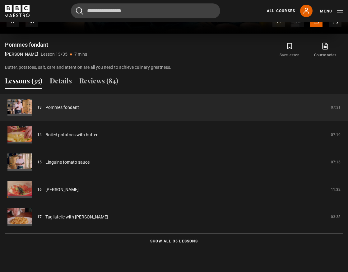
scroll to position [496, 0]
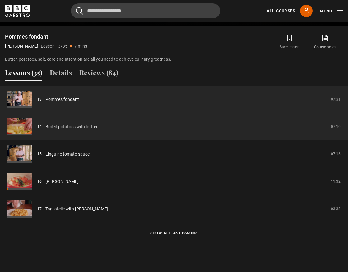
click at [73, 128] on link "Boiled potatoes with butter" at bounding box center [71, 126] width 52 height 7
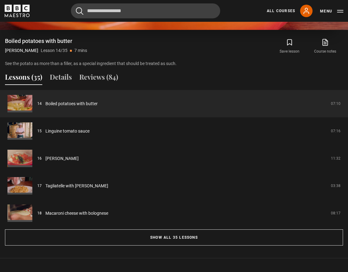
scroll to position [502, 0]
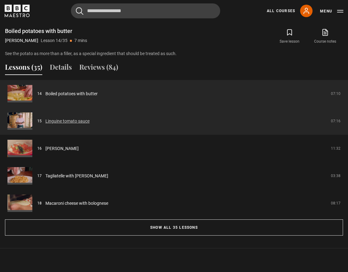
click at [71, 121] on link "Linguine tomato sauce" at bounding box center [67, 121] width 44 height 7
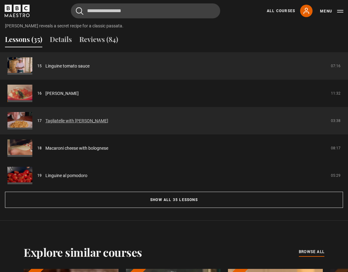
scroll to position [536, 0]
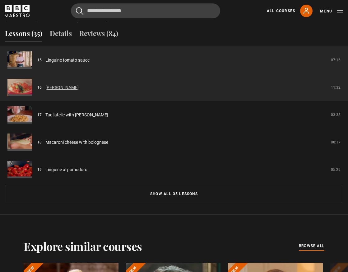
click at [67, 87] on link "[PERSON_NAME]" at bounding box center [61, 87] width 33 height 7
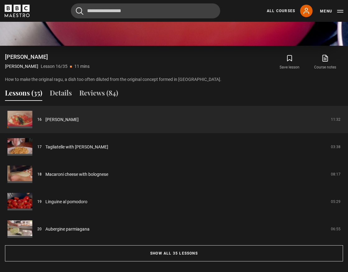
scroll to position [485, 0]
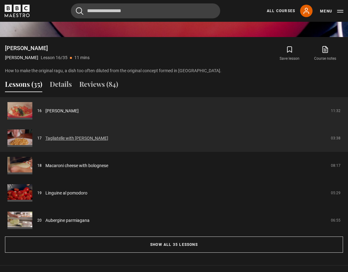
click at [76, 140] on link "Tagliatelle with [PERSON_NAME]" at bounding box center [76, 138] width 63 height 7
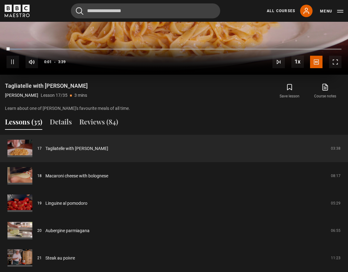
scroll to position [453, 0]
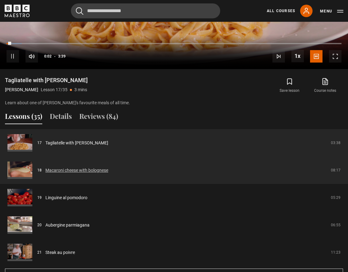
click at [79, 169] on link "Macaroni cheese with bolognese" at bounding box center [76, 170] width 63 height 7
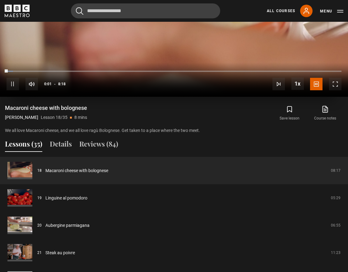
scroll to position [429, 0]
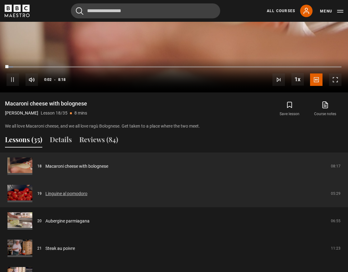
click at [74, 192] on link "Linguine al pomodoro" at bounding box center [66, 193] width 42 height 7
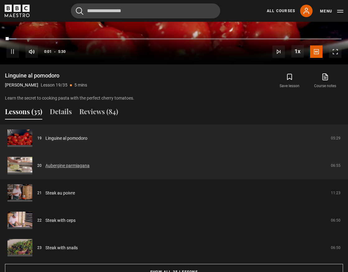
scroll to position [458, 0]
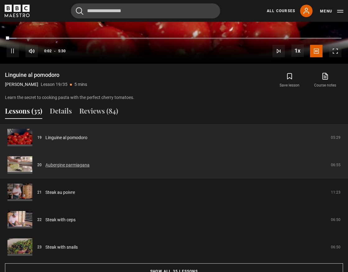
click at [71, 165] on link "Aubergine parmiagana" at bounding box center [67, 165] width 44 height 7
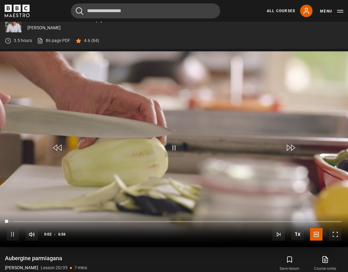
click at [168, 141] on span "Video Player" at bounding box center [174, 147] width 19 height 19
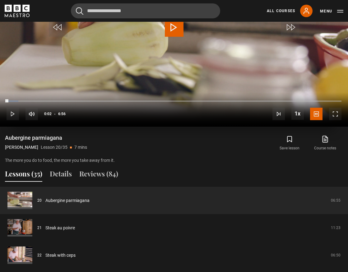
scroll to position [396, 0]
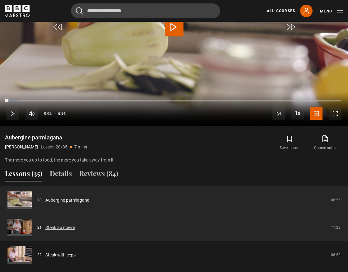
click at [57, 227] on link "Steak au poivre" at bounding box center [60, 227] width 30 height 7
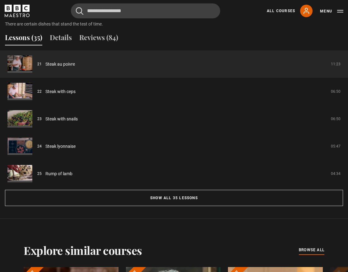
scroll to position [543, 0]
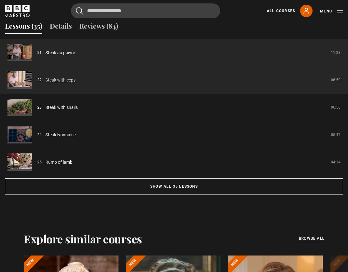
click at [68, 81] on link "Steak with ceps" at bounding box center [60, 80] width 30 height 7
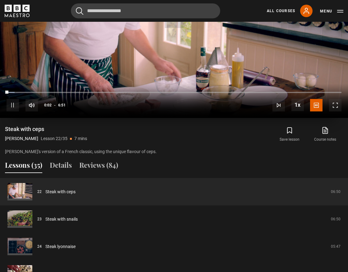
scroll to position [423, 0]
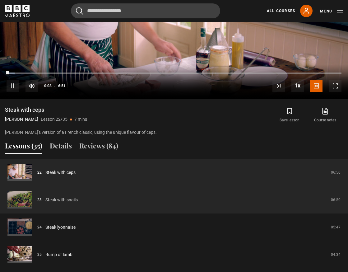
click at [63, 199] on link "Steak with snails" at bounding box center [61, 200] width 32 height 7
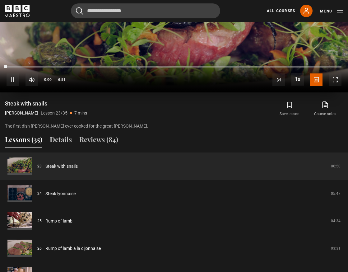
scroll to position [436, 0]
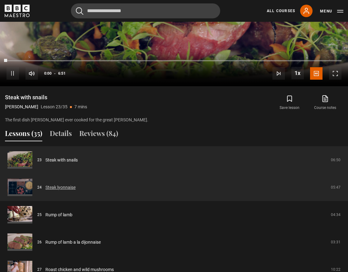
click at [63, 188] on link "Steak lyonnaise" at bounding box center [60, 187] width 30 height 7
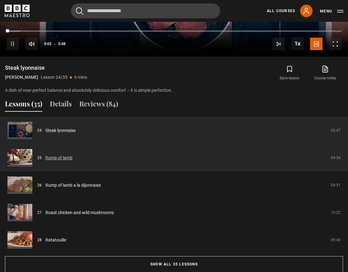
scroll to position [466, 0]
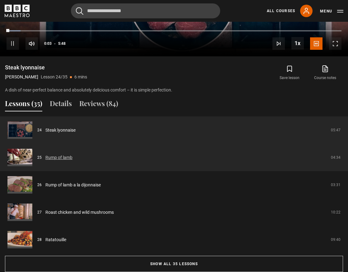
click at [59, 156] on link "Rump of lamb" at bounding box center [58, 157] width 27 height 7
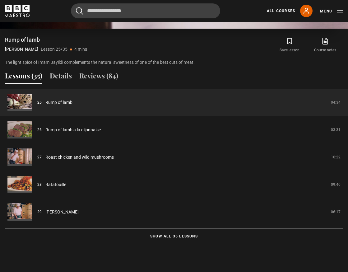
scroll to position [509, 0]
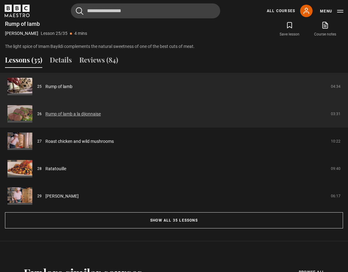
click at [81, 114] on link "Rump of lamb a la dijonnaise" at bounding box center [72, 114] width 55 height 7
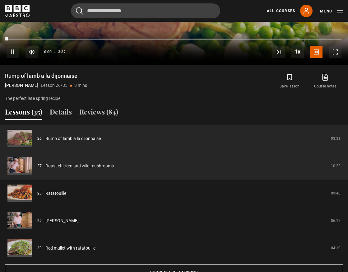
scroll to position [458, 0]
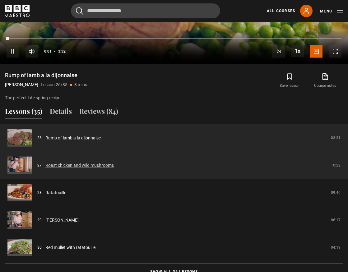
click at [91, 166] on link "Roast chicken and wild mushrooms" at bounding box center [79, 165] width 68 height 7
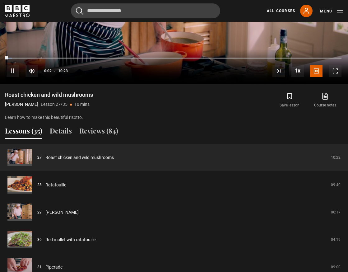
scroll to position [443, 0]
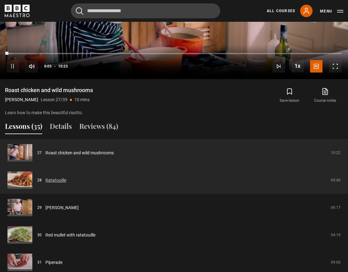
click at [58, 182] on link "Ratatouille" at bounding box center [55, 180] width 21 height 7
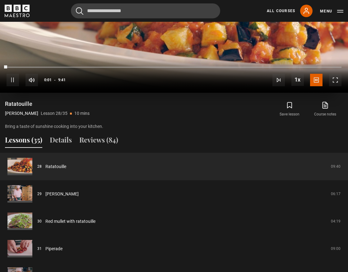
scroll to position [447, 0]
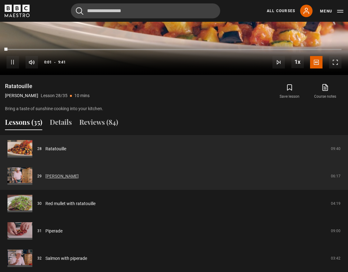
click at [57, 174] on link "[PERSON_NAME]" at bounding box center [61, 176] width 33 height 7
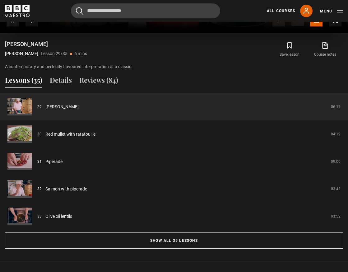
scroll to position [498, 0]
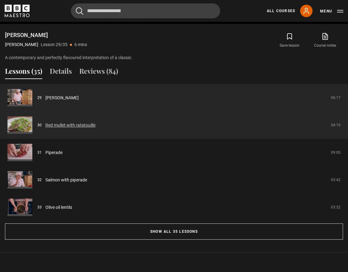
click at [71, 125] on link "Red mullet with ratatouille" at bounding box center [70, 125] width 50 height 7
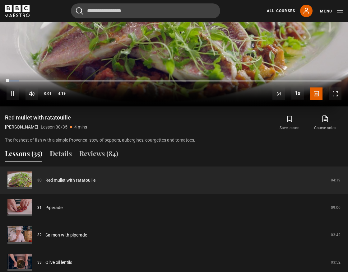
scroll to position [419, 0]
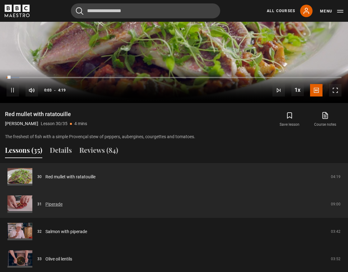
click at [54, 205] on link "Piperade" at bounding box center [53, 204] width 17 height 7
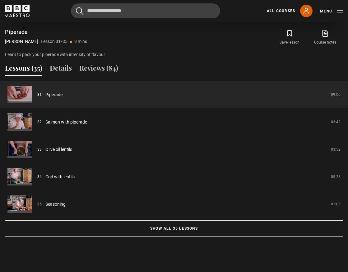
scroll to position [507, 0]
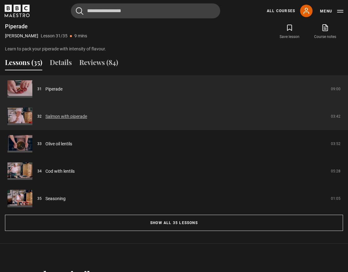
click at [74, 116] on link "Salmon with piperade" at bounding box center [66, 116] width 42 height 7
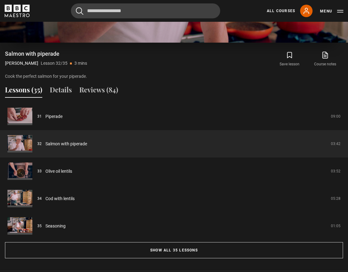
scroll to position [484, 0]
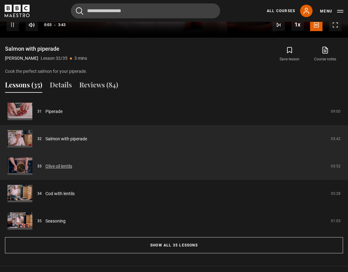
click at [58, 165] on link "Olive oil lentils" at bounding box center [58, 166] width 27 height 7
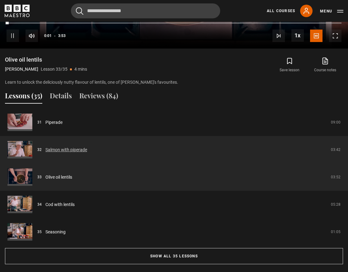
scroll to position [478, 0]
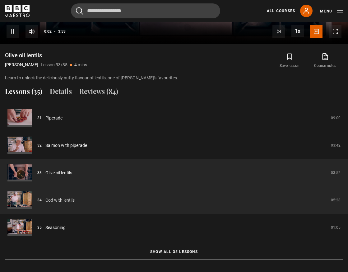
click at [60, 199] on link "Cod with lentils" at bounding box center [59, 200] width 29 height 7
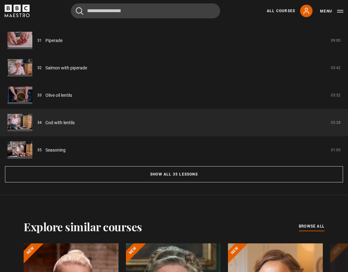
scroll to position [556, 0]
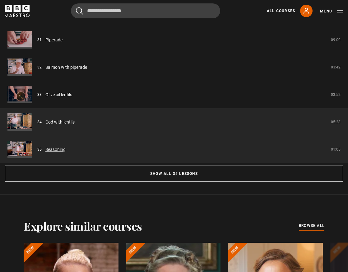
click at [56, 149] on link "Seasoning" at bounding box center [55, 149] width 20 height 7
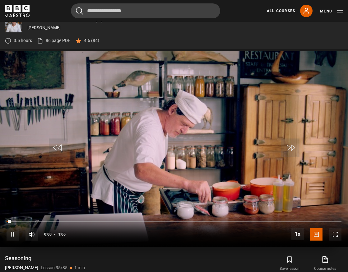
click at [172, 147] on span "Video Player" at bounding box center [174, 147] width 19 height 19
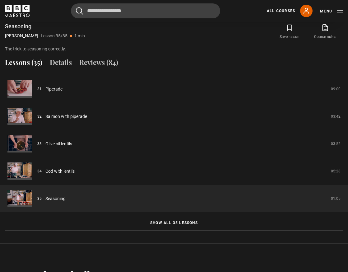
scroll to position [511, 0]
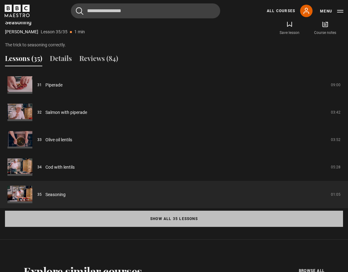
click at [170, 220] on button "Show all 35 lessons" at bounding box center [174, 219] width 338 height 16
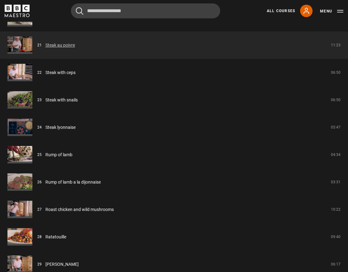
scroll to position [1103, 0]
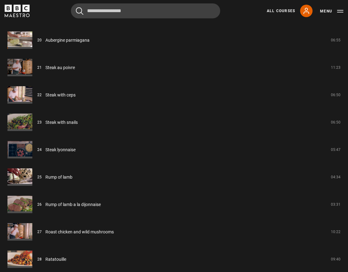
click at [20, 6] on icon "BBC Maestro" at bounding box center [17, 8] width 7 height 7
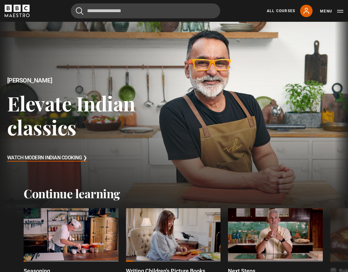
click at [173, 117] on h3 "Elevate Indian classics" at bounding box center [90, 115] width 167 height 48
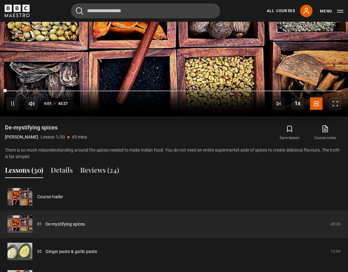
scroll to position [431, 0]
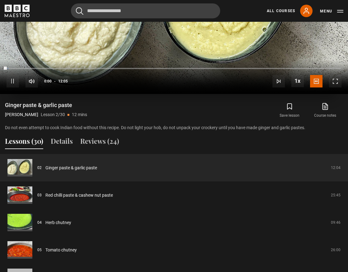
scroll to position [464, 0]
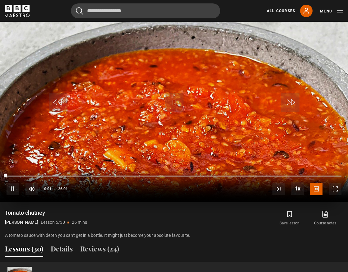
scroll to position [428, 0]
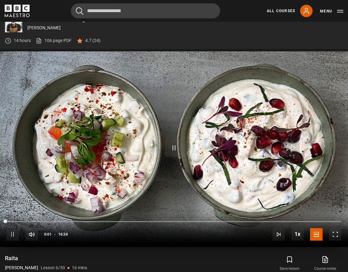
scroll to position [371, 0]
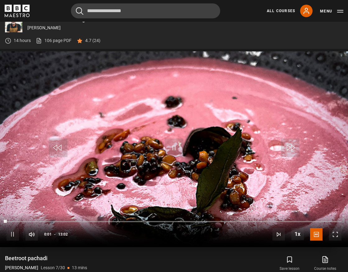
scroll to position [327, 0]
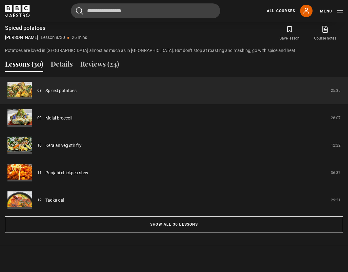
scroll to position [508, 0]
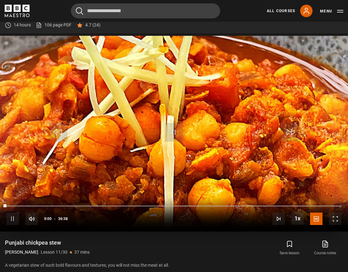
scroll to position [353, 0]
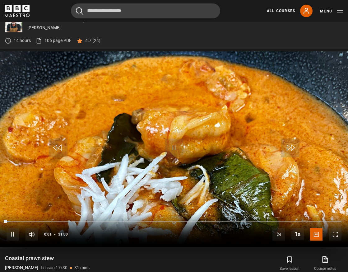
click at [150, 132] on video "Video Player" at bounding box center [174, 149] width 348 height 196
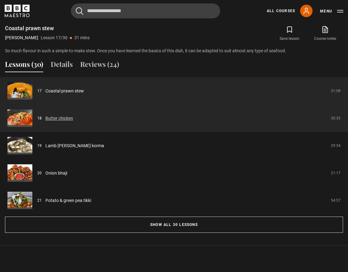
scroll to position [504, 0]
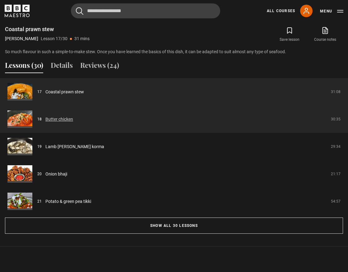
click at [68, 119] on link "Butter chicken" at bounding box center [59, 119] width 28 height 7
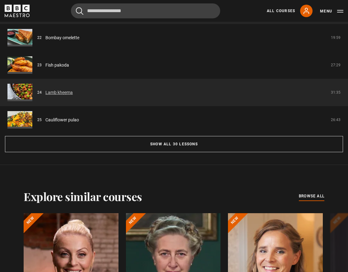
scroll to position [559, 0]
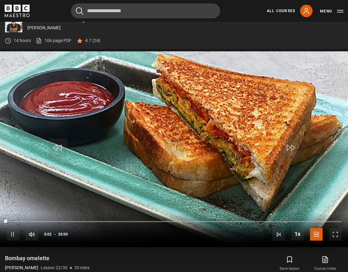
scroll to position [387, 0]
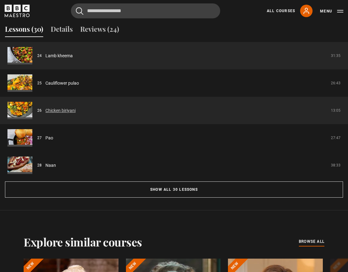
scroll to position [536, 0]
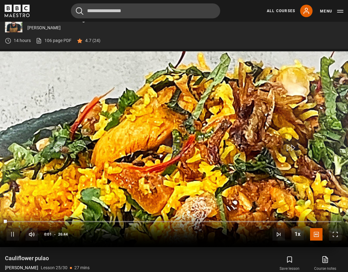
click at [178, 150] on span "Video Player" at bounding box center [174, 147] width 19 height 19
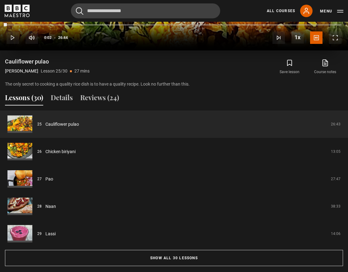
scroll to position [472, 0]
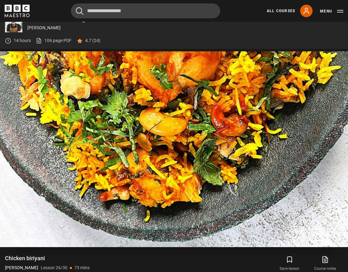
click at [174, 132] on video "Video Player" at bounding box center [174, 149] width 348 height 196
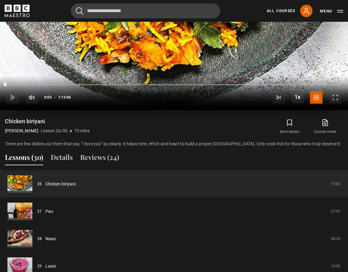
scroll to position [421, 0]
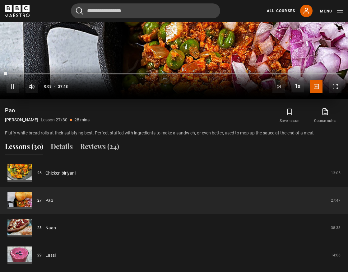
scroll to position [424, 0]
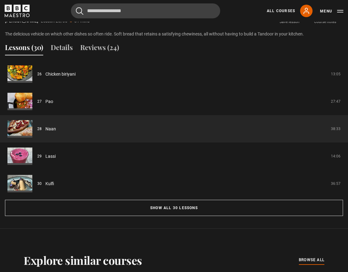
scroll to position [536, 0]
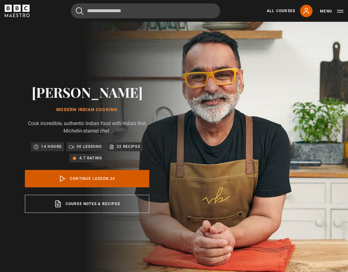
click at [82, 179] on link "Continue lesson 26" at bounding box center [87, 178] width 124 height 17
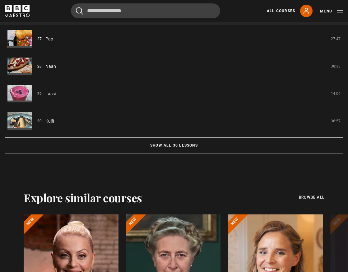
scroll to position [599, 0]
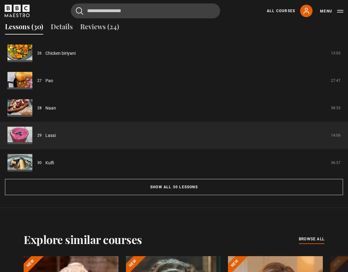
scroll to position [563, 0]
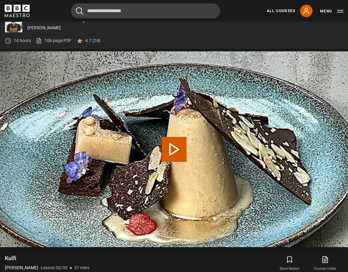
scroll to position [275, 0]
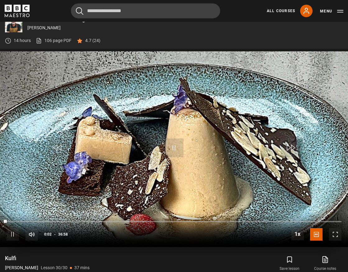
click at [175, 147] on span "Video Player" at bounding box center [174, 147] width 19 height 19
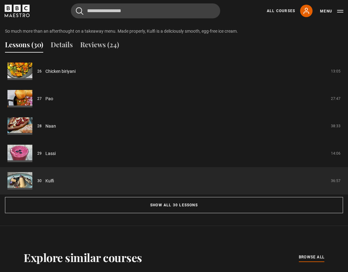
scroll to position [525, 0]
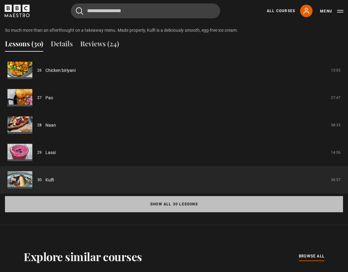
click at [183, 202] on button "Show all 30 lessons" at bounding box center [174, 204] width 338 height 16
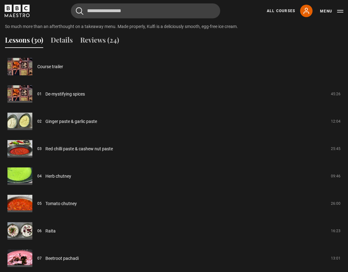
scroll to position [479, 0]
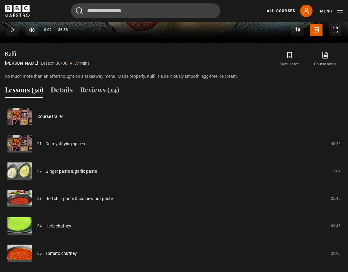
click at [275, 13] on link "All Courses" at bounding box center [281, 11] width 28 height 6
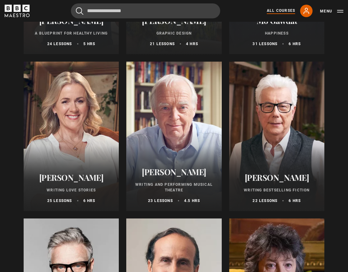
scroll to position [1068, 0]
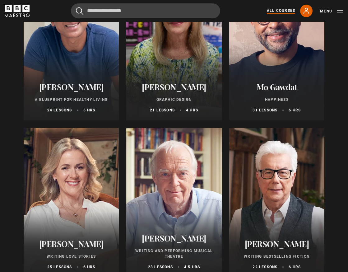
click at [176, 51] on div at bounding box center [173, 45] width 95 height 149
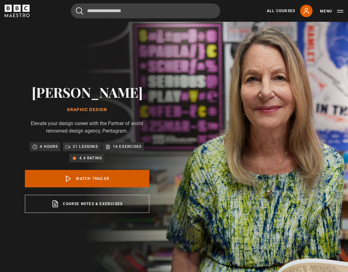
click at [94, 179] on link "Watch Trailer" at bounding box center [87, 178] width 124 height 17
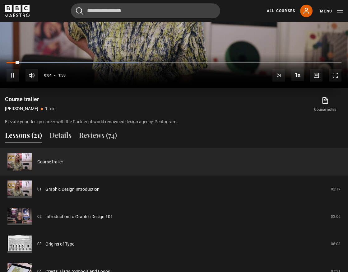
scroll to position [438, 0]
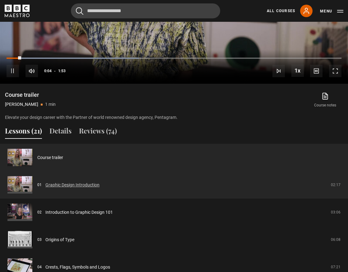
click at [75, 186] on link "Graphic Design Introduction" at bounding box center [72, 185] width 54 height 7
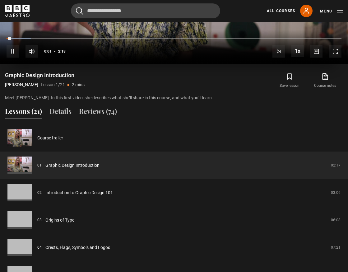
scroll to position [489, 0]
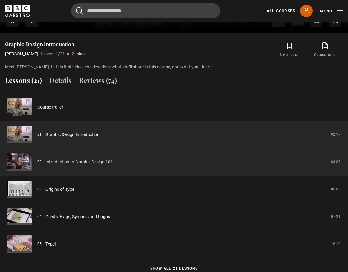
click at [71, 160] on link "Introduction to Graphic Design 101" at bounding box center [78, 162] width 67 height 7
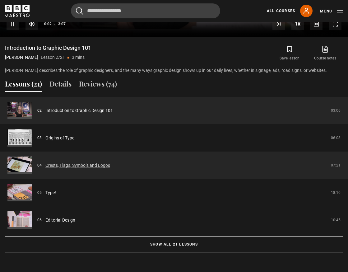
scroll to position [477, 0]
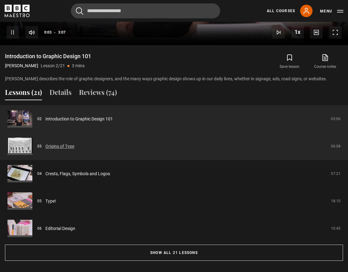
click at [60, 147] on link "Origins of Type" at bounding box center [59, 146] width 29 height 7
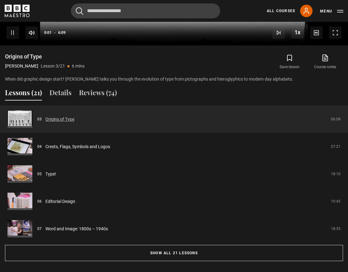
scroll to position [491, 0]
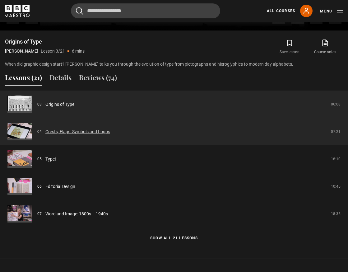
click at [88, 132] on link "Crests, Flags, Symbols and Logos" at bounding box center [77, 131] width 65 height 7
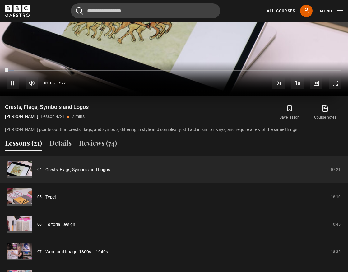
scroll to position [427, 0]
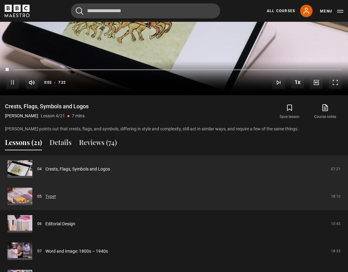
click at [51, 194] on link "Type!" at bounding box center [50, 196] width 11 height 7
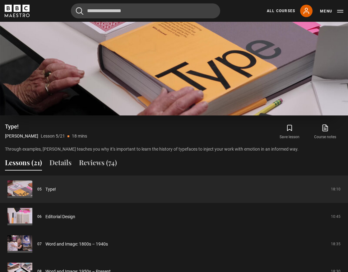
scroll to position [410, 0]
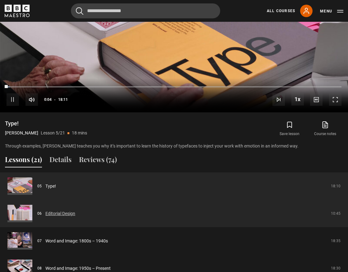
click at [58, 210] on link "Editorial Design" at bounding box center [60, 213] width 30 height 7
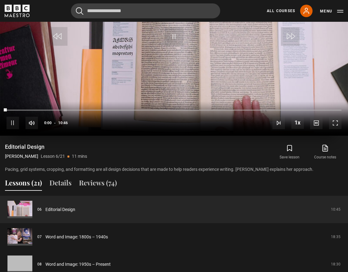
scroll to position [468, 0]
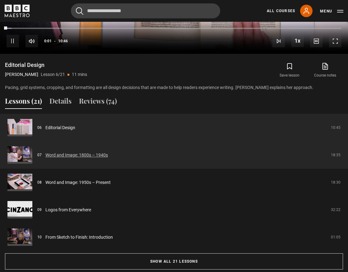
click at [77, 155] on link "Word and Image: 1800s – 1940s" at bounding box center [76, 155] width 63 height 7
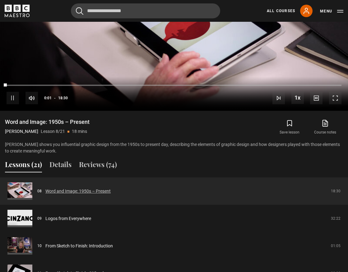
scroll to position [415, 0]
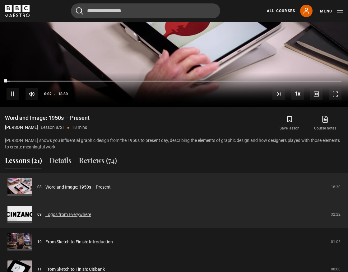
click at [72, 213] on link "Logos from Everywhere" at bounding box center [68, 214] width 46 height 7
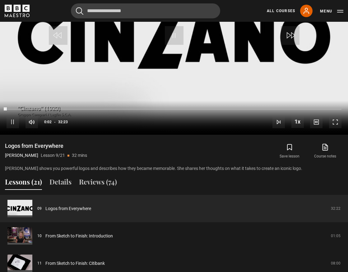
scroll to position [387, 0]
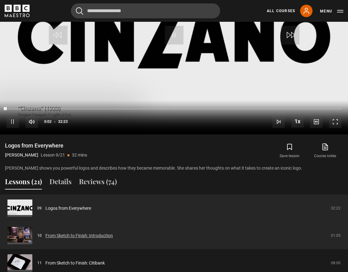
click at [68, 237] on link "From Sketch to Finish: Introduction" at bounding box center [78, 235] width 67 height 7
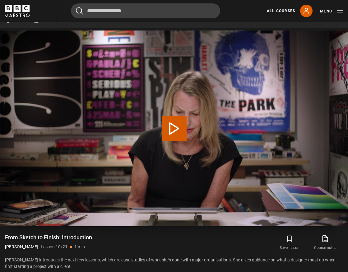
scroll to position [308, 0]
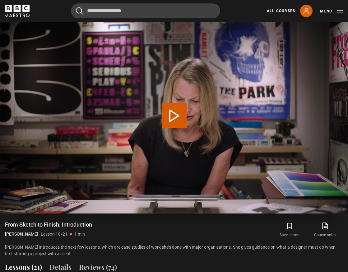
click at [183, 117] on button "Play Lesson From Sketch to Finish: Introduction" at bounding box center [174, 115] width 25 height 25
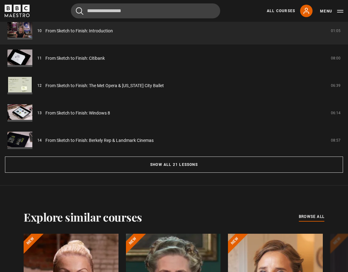
scroll to position [573, 0]
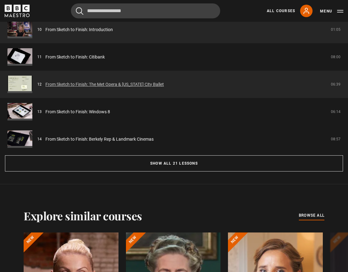
click at [99, 82] on link "From Sketch to Finish: The Met Opera & [US_STATE] City Ballet" at bounding box center [104, 84] width 118 height 7
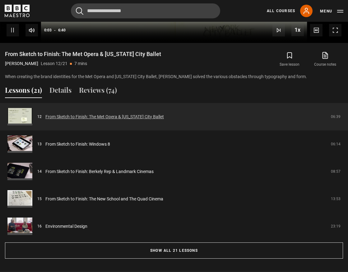
scroll to position [490, 0]
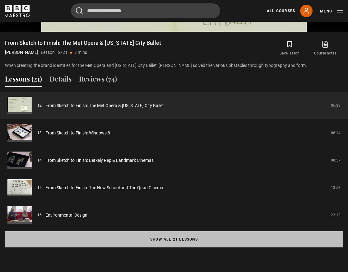
click at [179, 241] on button "Show all 21 lessons" at bounding box center [174, 239] width 338 height 16
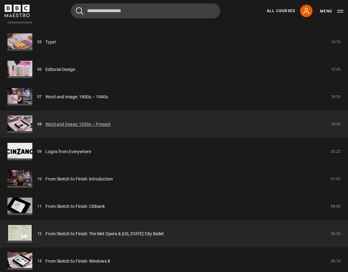
scroll to position [701, 0]
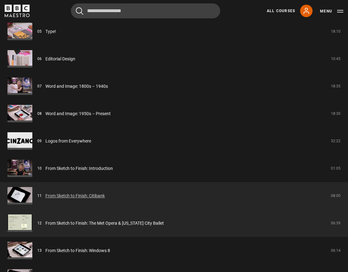
click at [85, 194] on link "From Sketch to Finish: Citibank" at bounding box center [74, 195] width 59 height 7
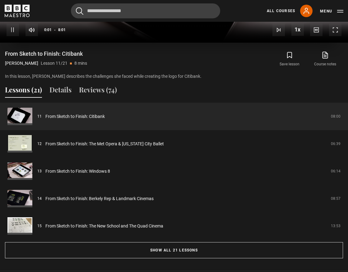
scroll to position [480, 0]
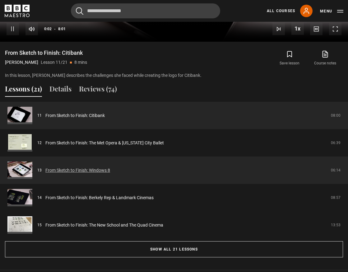
click at [102, 169] on link "From Sketch to Finish: Windows 8" at bounding box center [77, 170] width 65 height 7
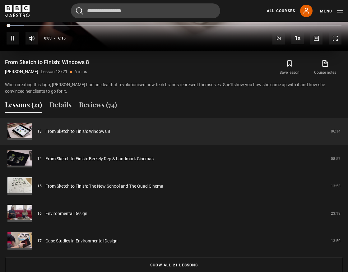
scroll to position [473, 0]
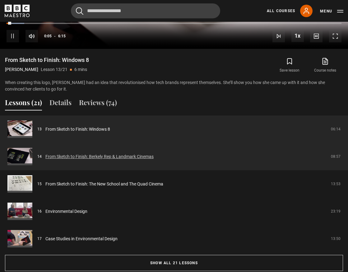
click at [105, 157] on link "From Sketch to Finish: Berkely Rep & Landmark Cinemas" at bounding box center [99, 156] width 108 height 7
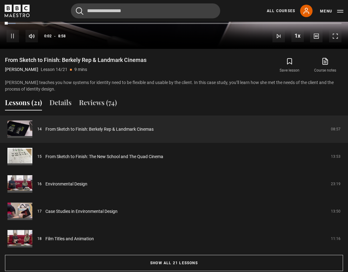
scroll to position [473, 0]
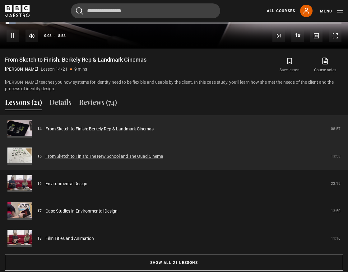
click at [99, 156] on link "From Sketch to Finish: The New School and The Quad Cinema" at bounding box center [104, 156] width 118 height 7
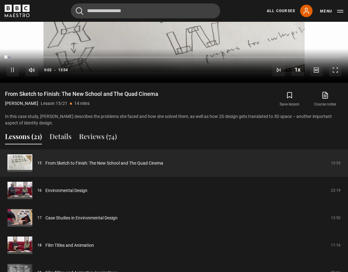
scroll to position [439, 0]
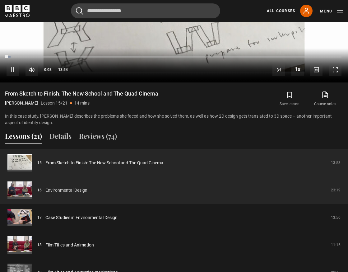
click at [72, 190] on link "Environmental Design" at bounding box center [66, 190] width 42 height 7
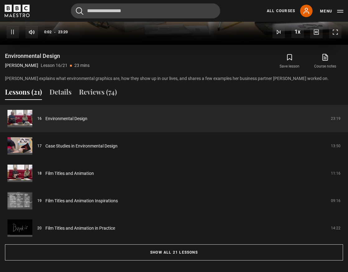
scroll to position [478, 0]
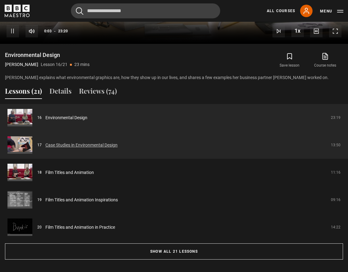
click at [100, 144] on link "Case Studies in Environmental Design" at bounding box center [81, 145] width 72 height 7
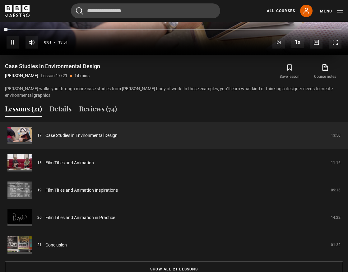
scroll to position [471, 0]
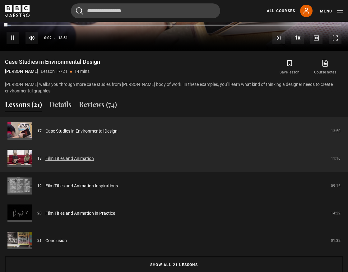
click at [68, 161] on link "Film Titles and Animation" at bounding box center [69, 158] width 49 height 7
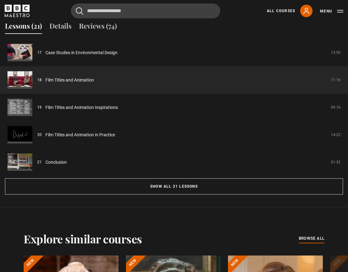
scroll to position [559, 0]
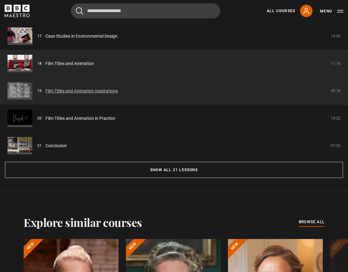
click at [96, 92] on link "Film Titles and Animation Inspirations" at bounding box center [81, 91] width 72 height 7
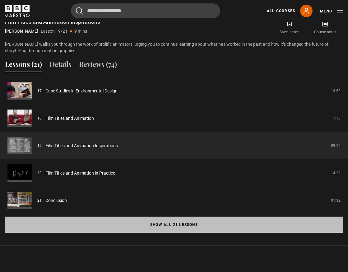
scroll to position [515, 0]
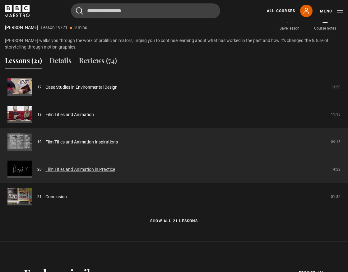
click at [81, 169] on link "Film Titles and Animation in Practice" at bounding box center [80, 169] width 70 height 7
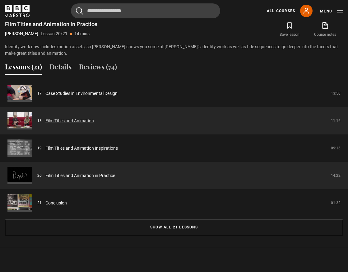
scroll to position [532, 0]
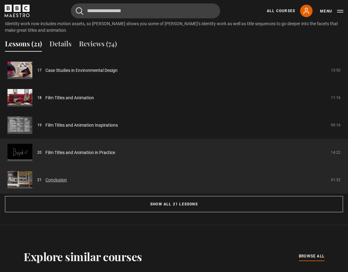
click at [59, 180] on link "Conclusion" at bounding box center [55, 180] width 21 height 7
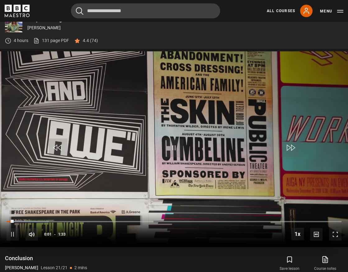
click at [172, 147] on span "Video Player" at bounding box center [174, 147] width 19 height 19
click at [21, 7] on icon "BBC Maestro" at bounding box center [17, 8] width 7 height 7
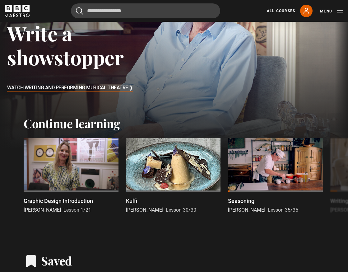
scroll to position [71, 0]
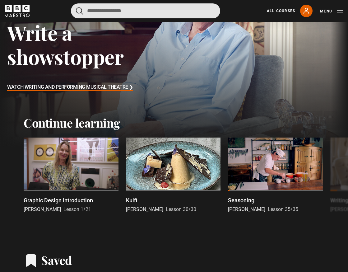
click at [179, 12] on input "Search" at bounding box center [145, 10] width 149 height 15
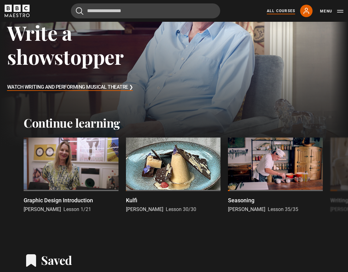
click at [279, 12] on link "All Courses" at bounding box center [281, 11] width 28 height 6
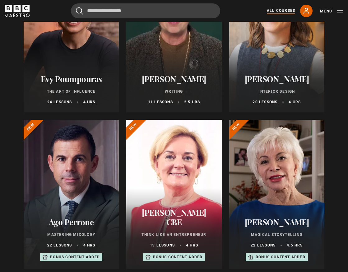
scroll to position [140, 0]
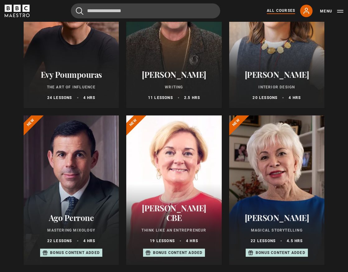
click at [180, 166] on div at bounding box center [173, 189] width 95 height 149
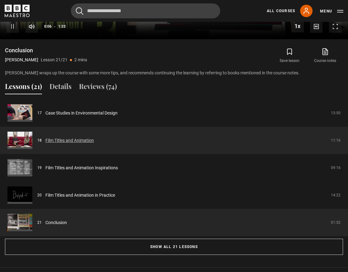
scroll to position [487, 0]
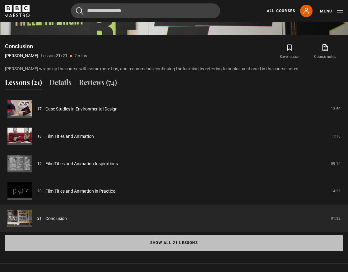
click at [157, 242] on button "Show all 21 lessons" at bounding box center [174, 242] width 338 height 16
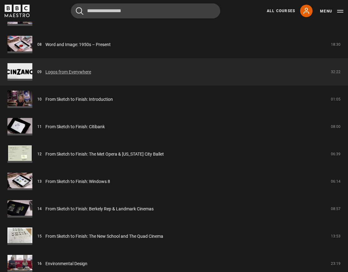
scroll to position [771, 0]
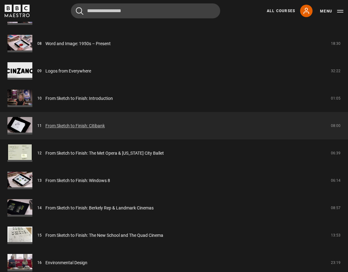
click at [84, 127] on link "From Sketch to Finish: Citibank" at bounding box center [74, 126] width 59 height 7
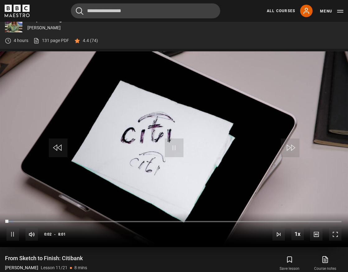
click at [173, 147] on span "Video Player" at bounding box center [174, 147] width 19 height 19
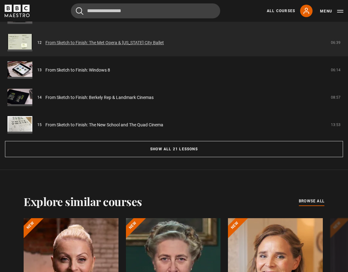
scroll to position [581, 0]
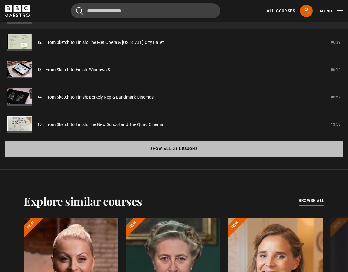
click at [162, 148] on button "Show all 21 lessons" at bounding box center [174, 149] width 338 height 16
click at [0, 0] on link "Type!" at bounding box center [0, 0] width 0 height 0
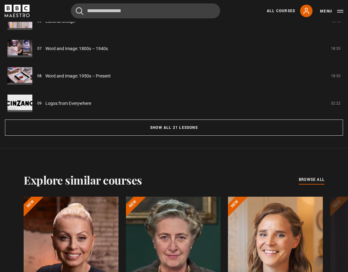
scroll to position [602, 0]
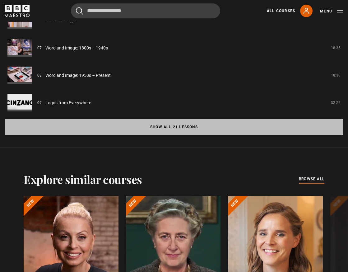
click at [197, 129] on button "Show all 21 lessons" at bounding box center [174, 127] width 338 height 16
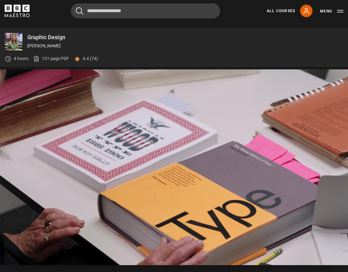
scroll to position [262, 0]
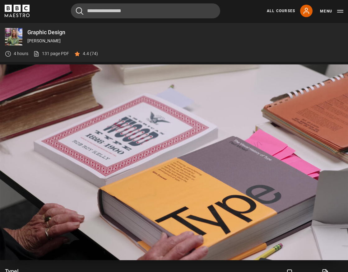
click at [179, 153] on span "Video Player" at bounding box center [174, 160] width 19 height 19
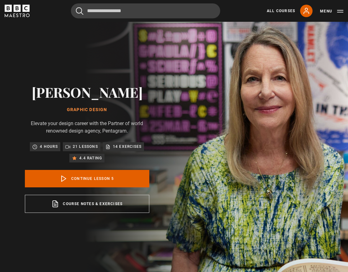
scroll to position [0, 0]
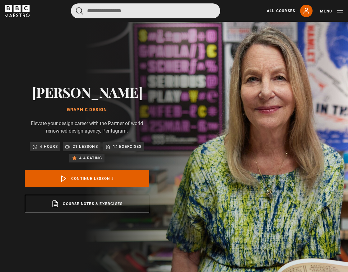
click at [188, 11] on input "Search" at bounding box center [145, 10] width 149 height 15
type input "*****"
click at [80, 11] on button "submit" at bounding box center [79, 11] width 7 height 8
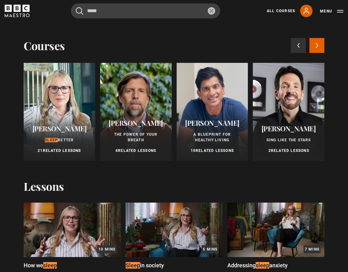
click at [59, 83] on div at bounding box center [60, 112] width 72 height 98
